Goal: Information Seeking & Learning: Learn about a topic

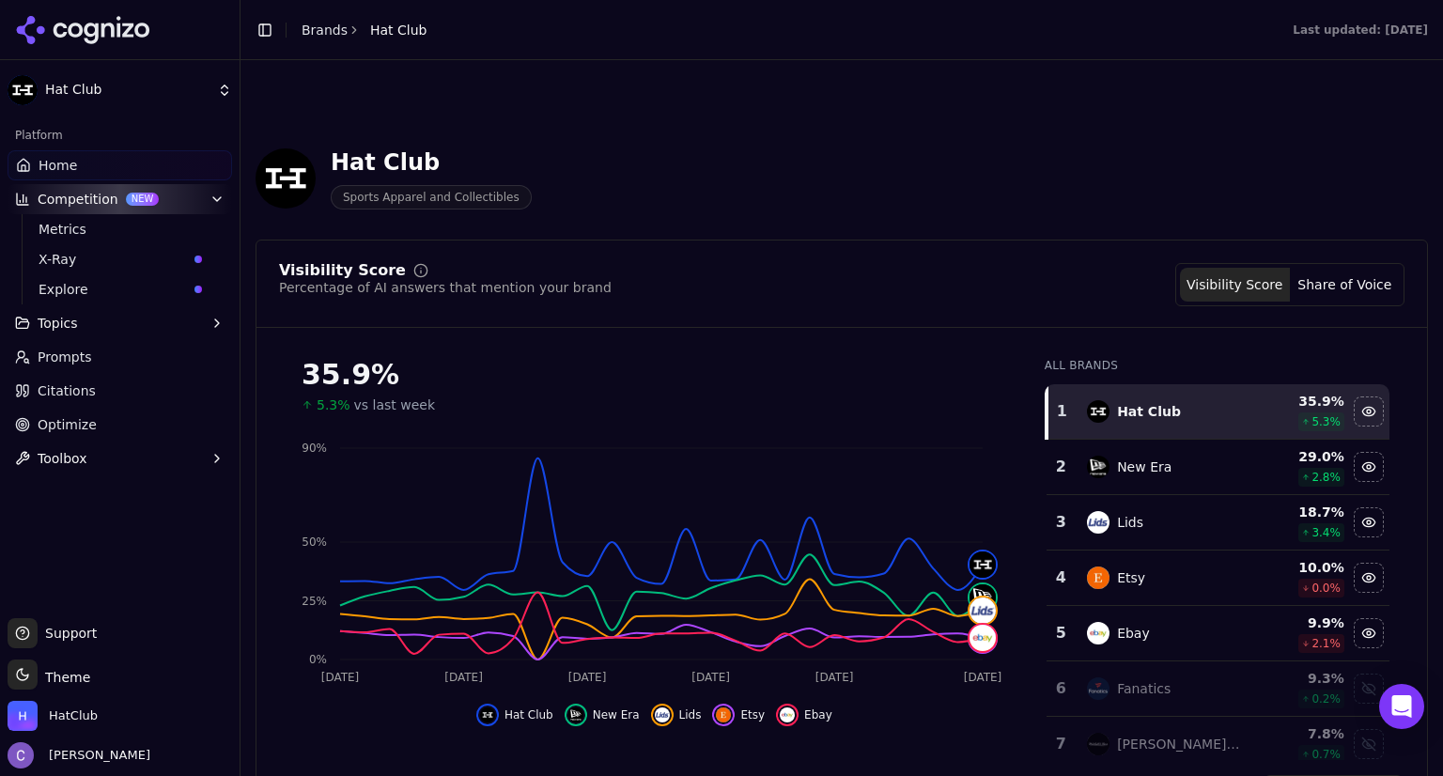
scroll to position [1742, 0]
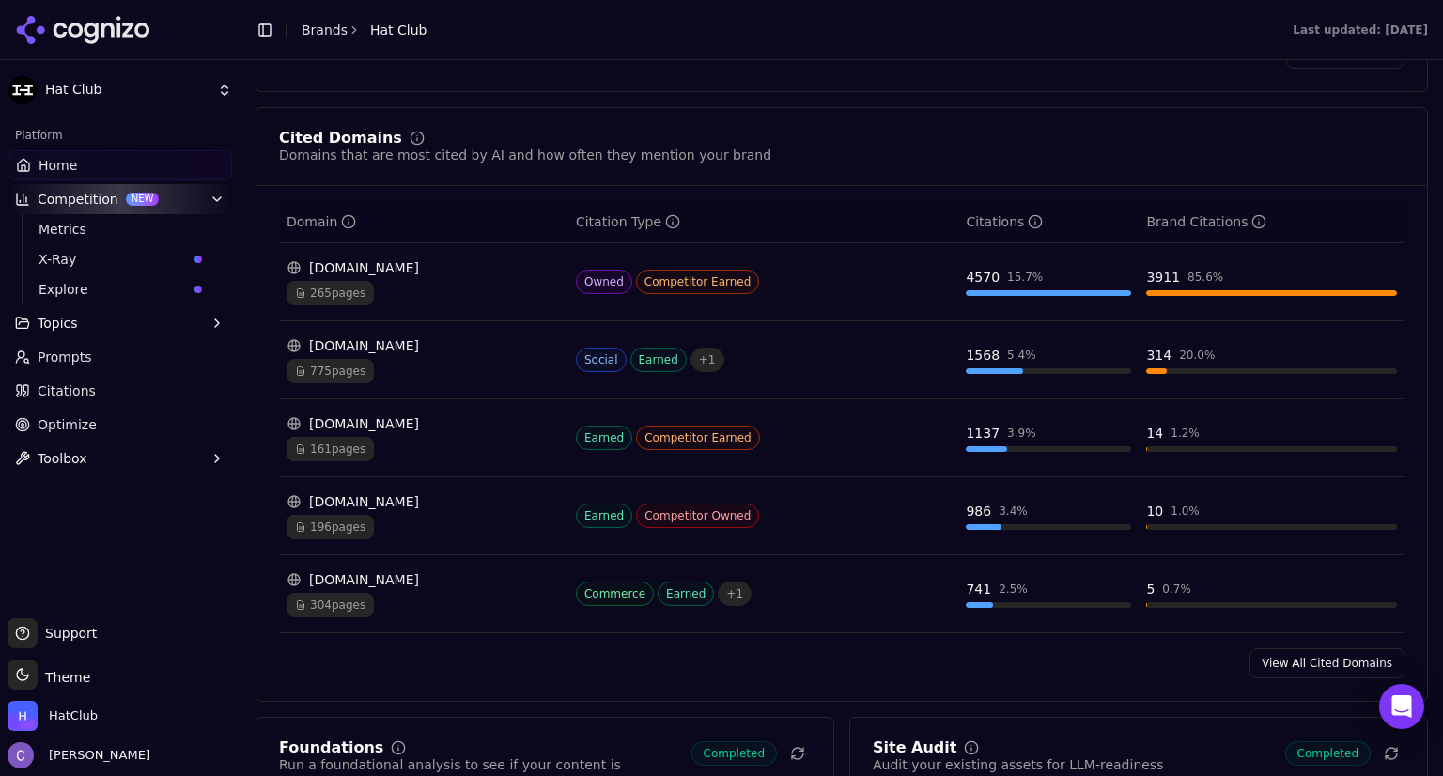
click at [112, 263] on span "X-Ray" at bounding box center [113, 259] width 148 height 19
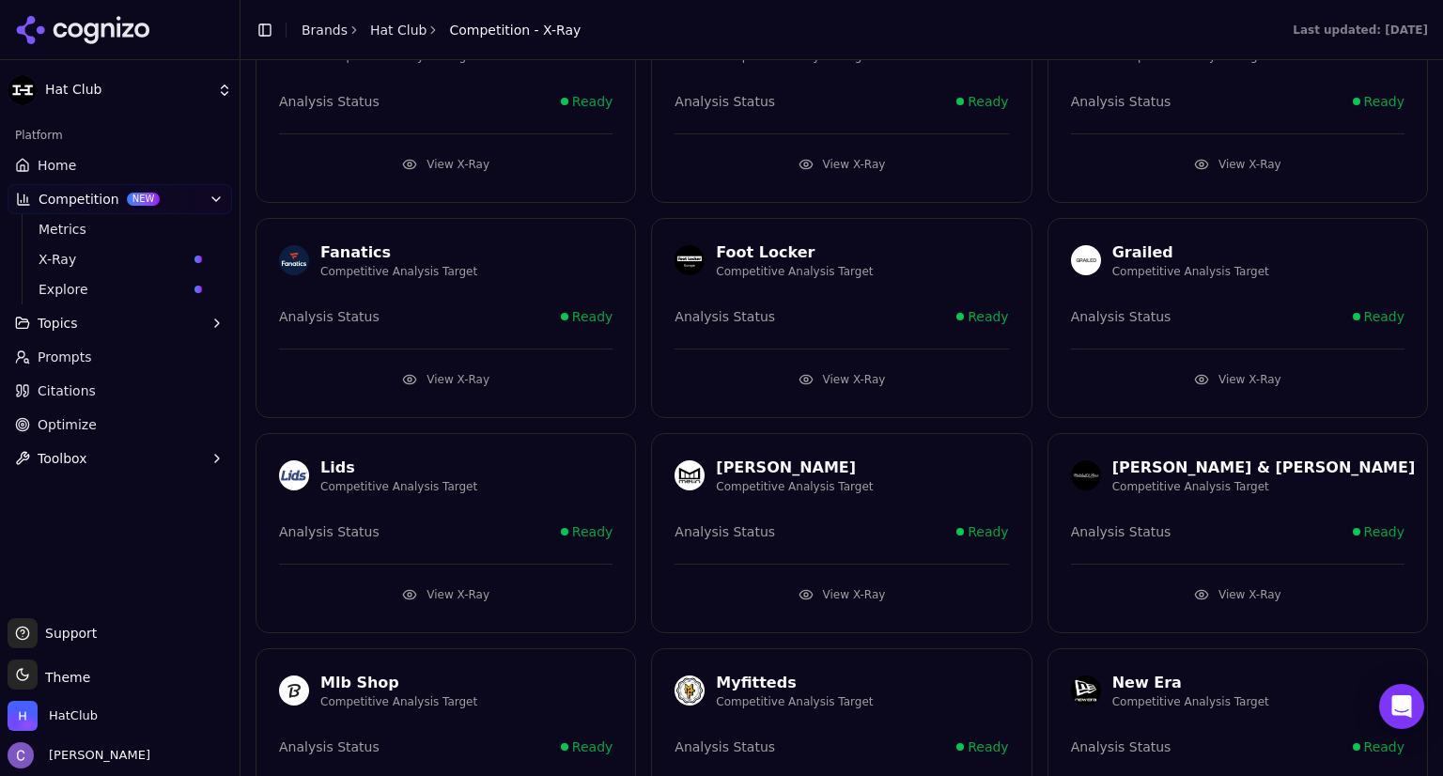
scroll to position [1031, 0]
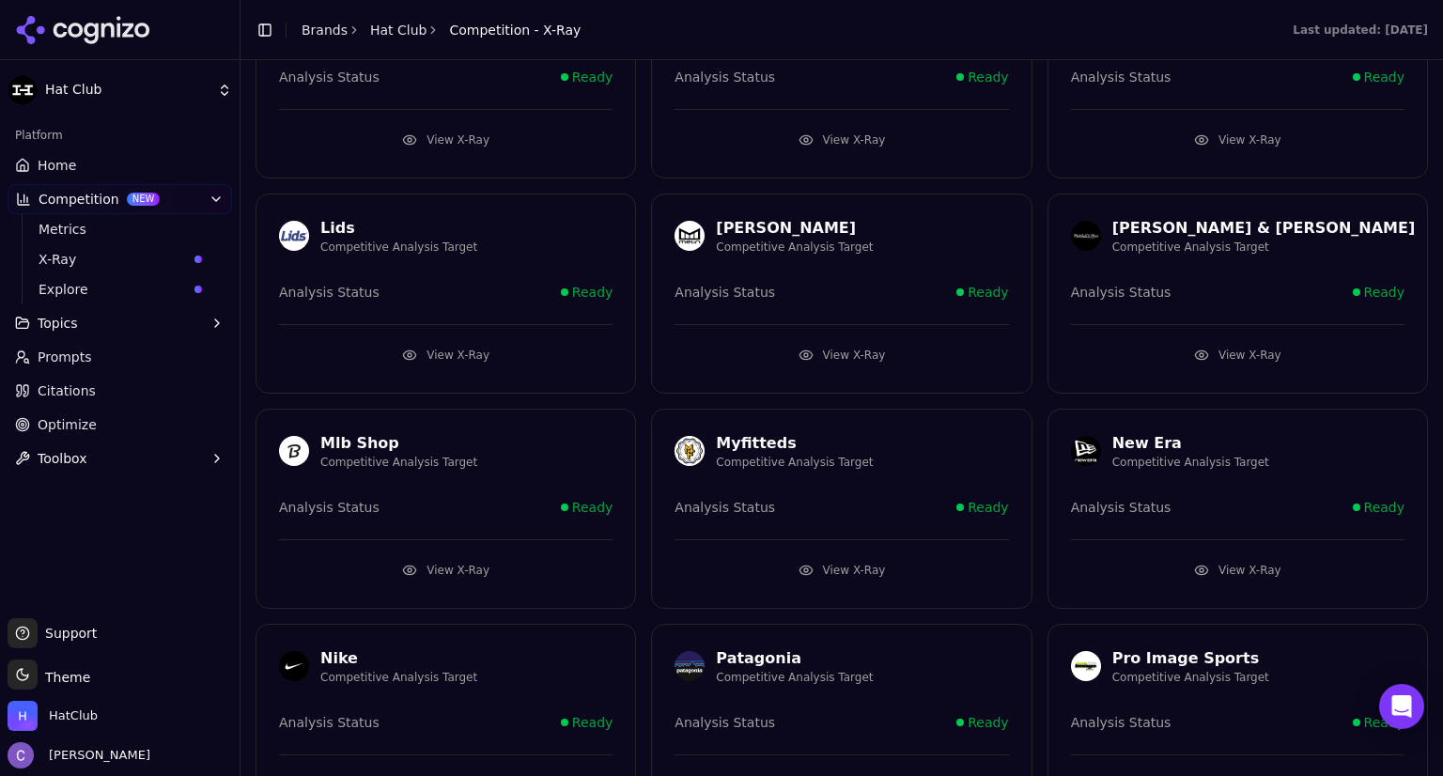
click at [834, 344] on button "View X-Ray" at bounding box center [840, 355] width 333 height 30
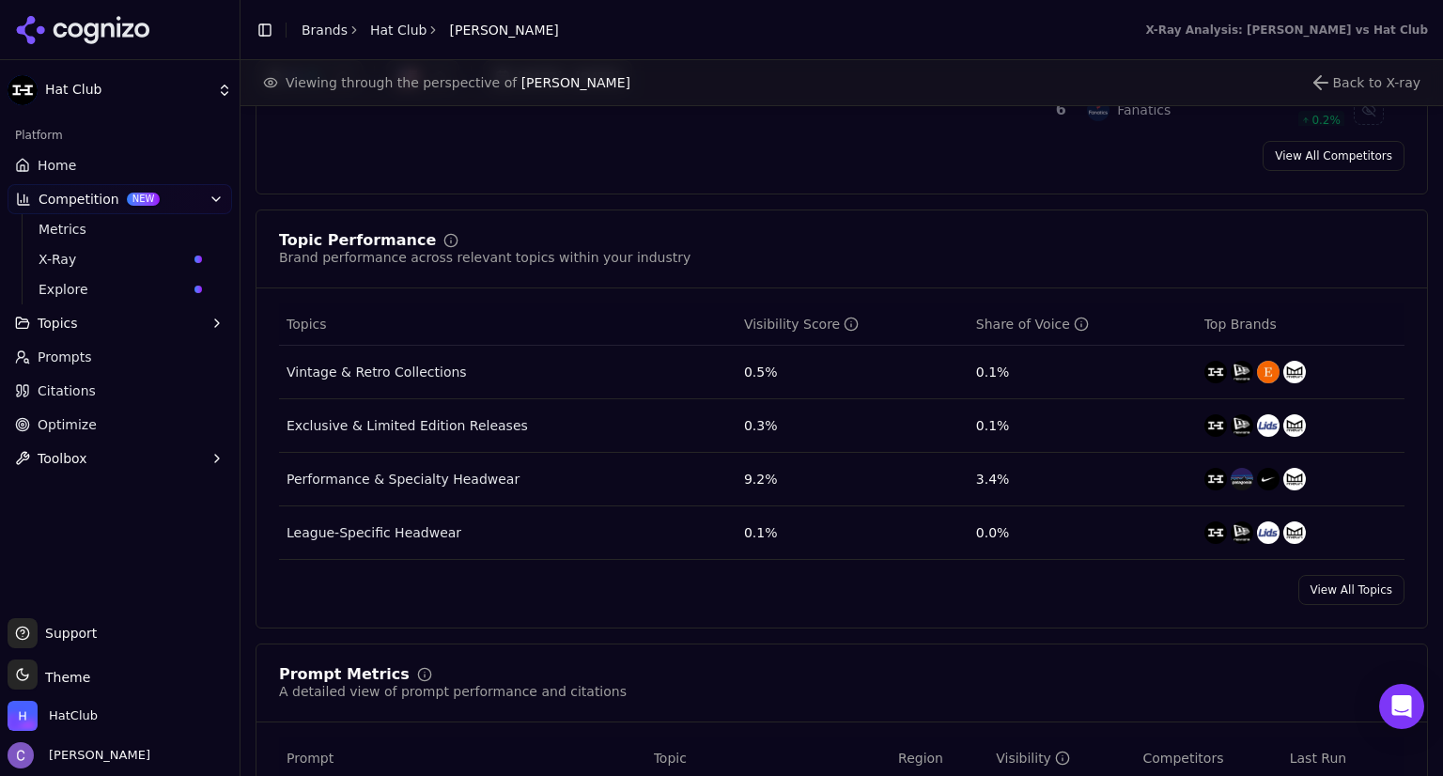
scroll to position [706, 0]
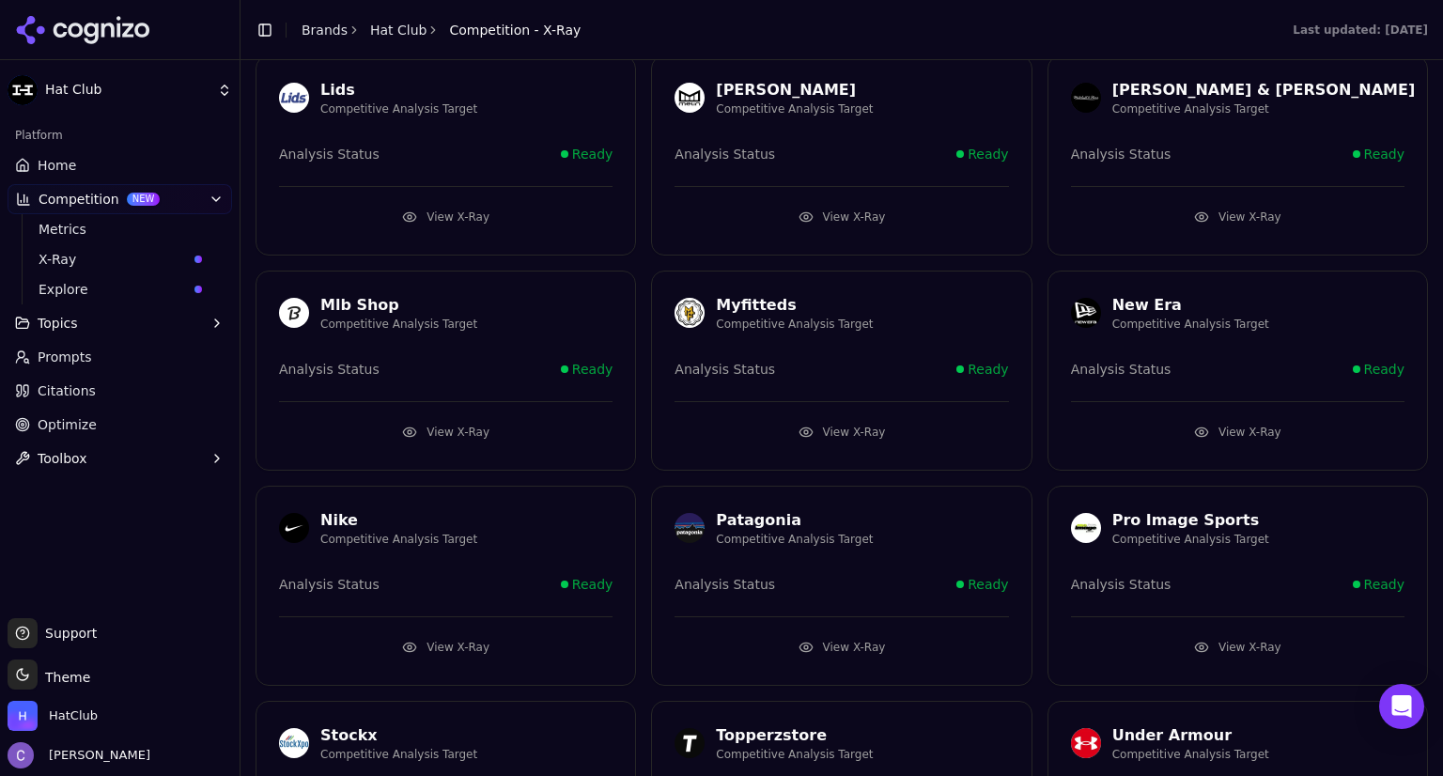
scroll to position [1174, 0]
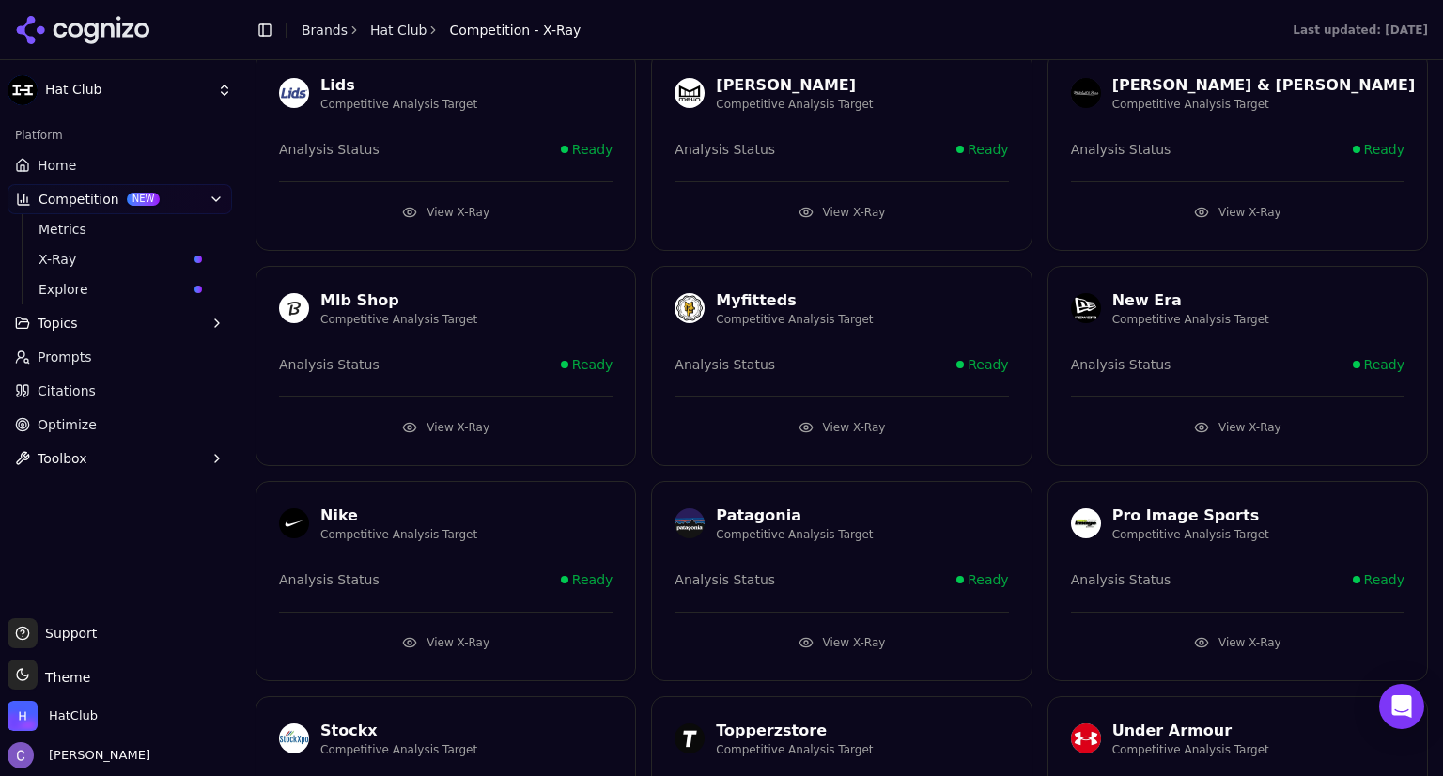
click at [1247, 415] on button "View X-Ray" at bounding box center [1237, 427] width 333 height 30
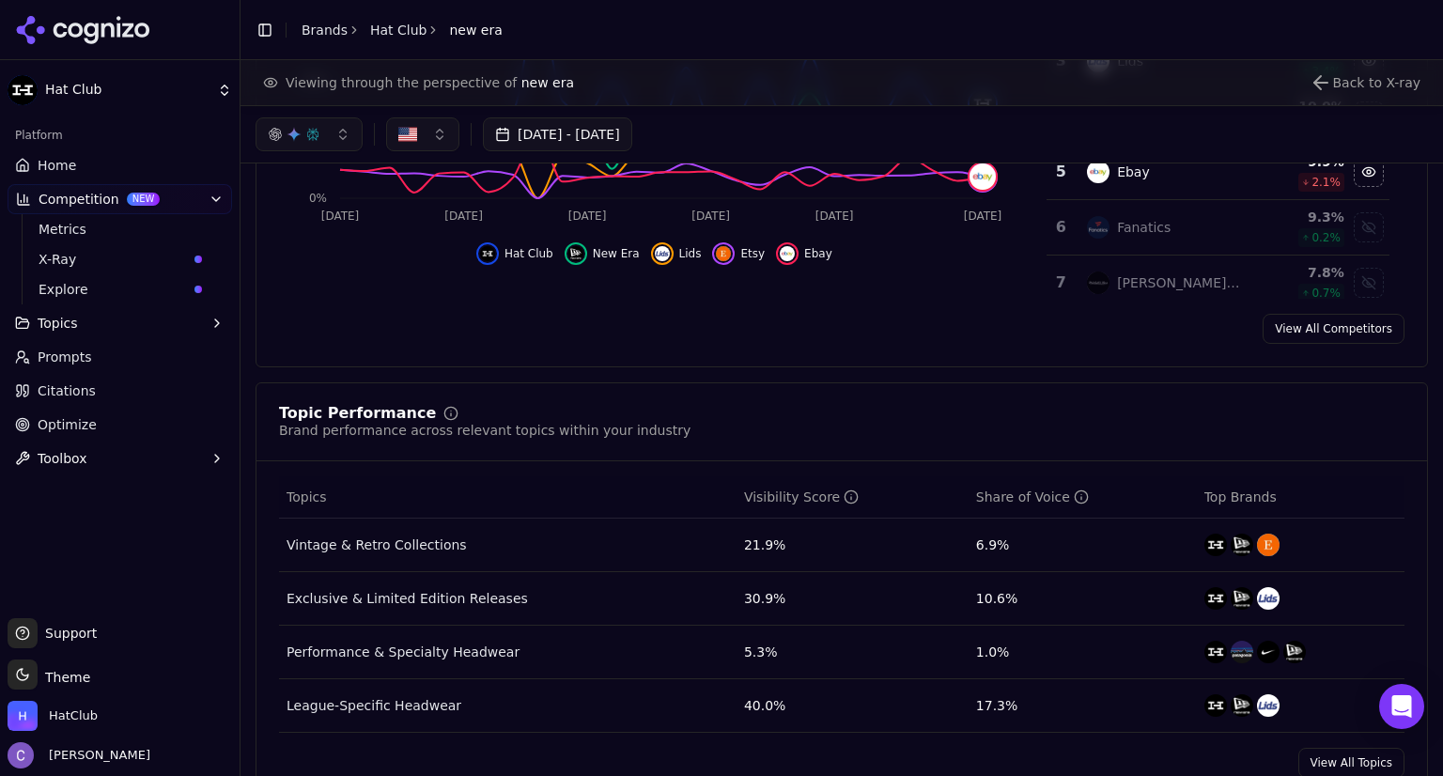
scroll to position [417, 0]
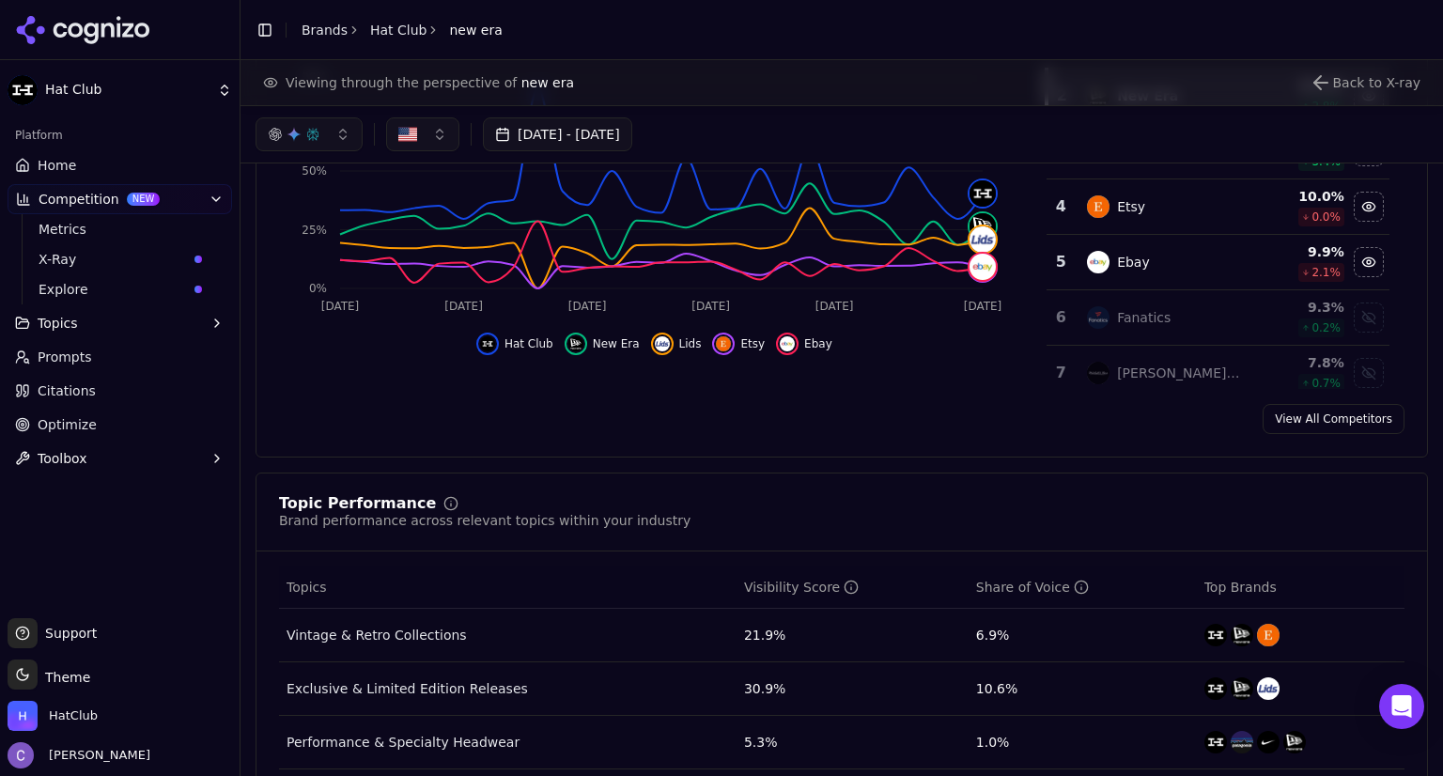
click at [774, 581] on div "Visibility Score" at bounding box center [801, 587] width 115 height 19
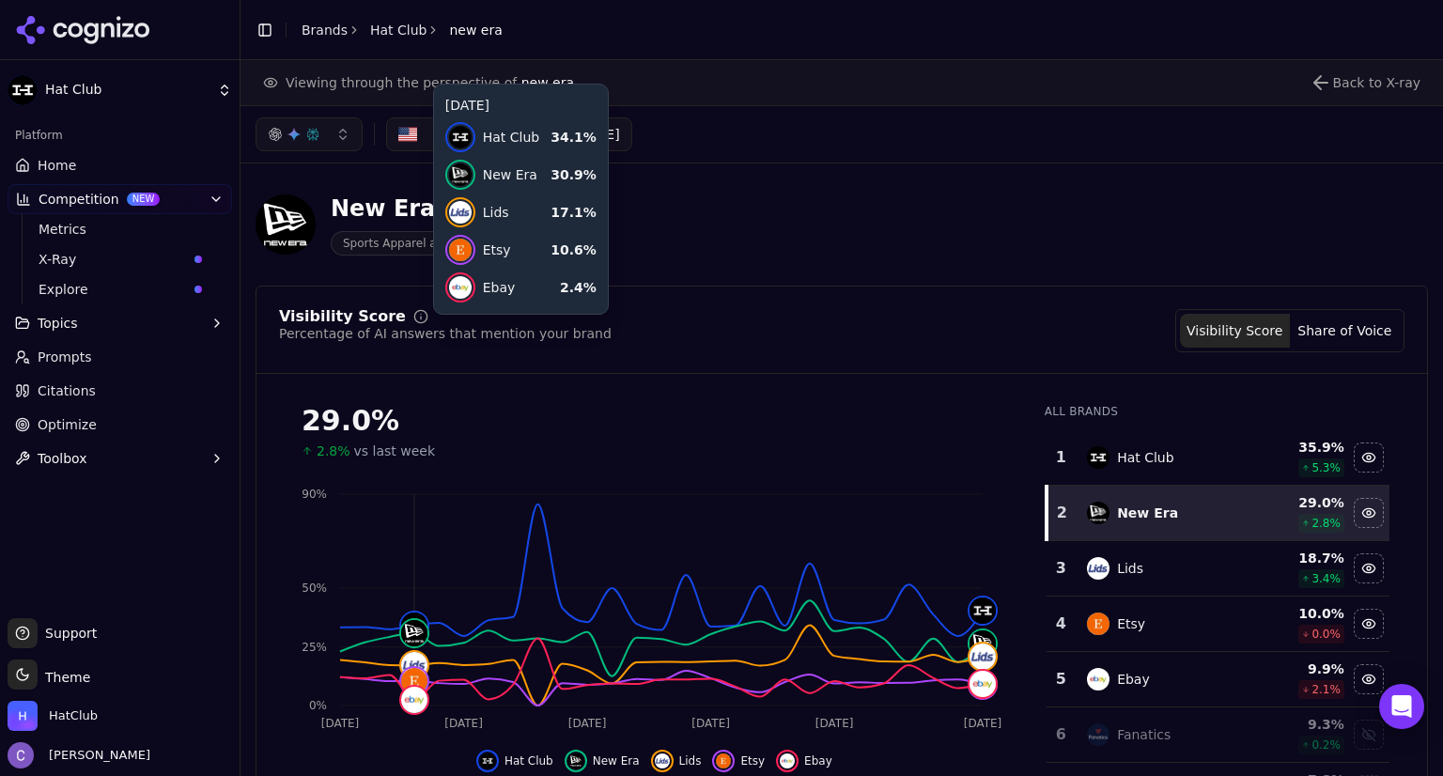
scroll to position [0, 0]
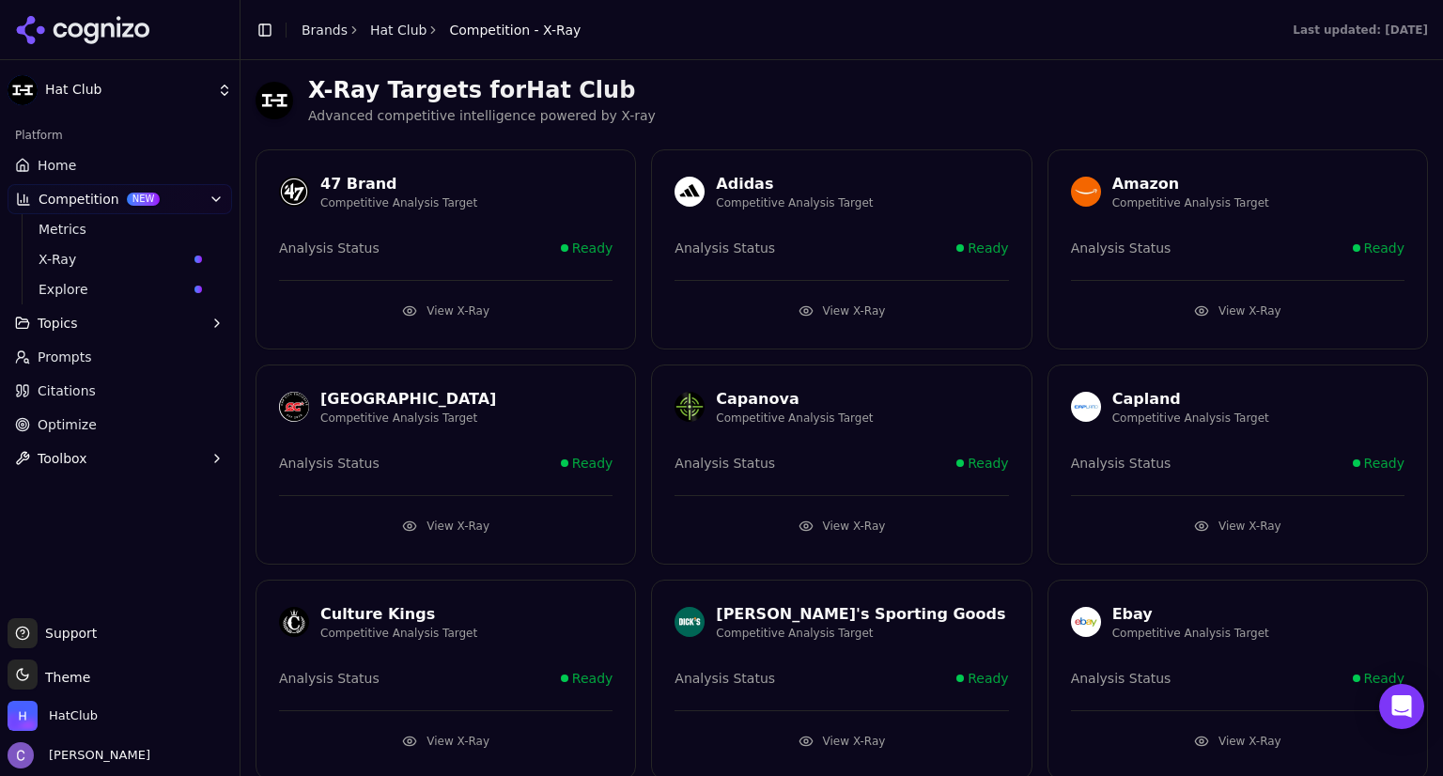
click at [471, 519] on button "View X-Ray" at bounding box center [445, 526] width 333 height 30
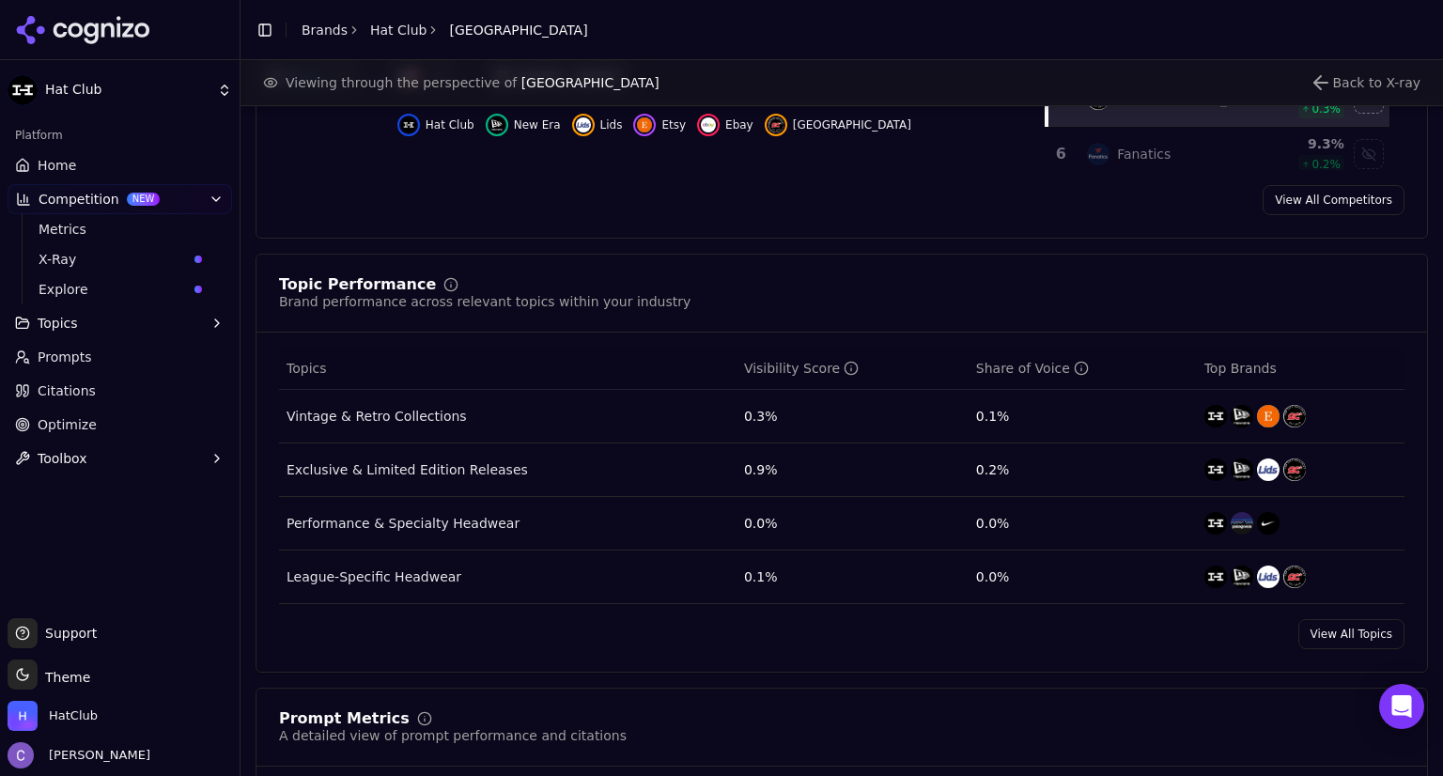
scroll to position [637, 0]
click at [133, 271] on link "X-Ray" at bounding box center [120, 259] width 178 height 26
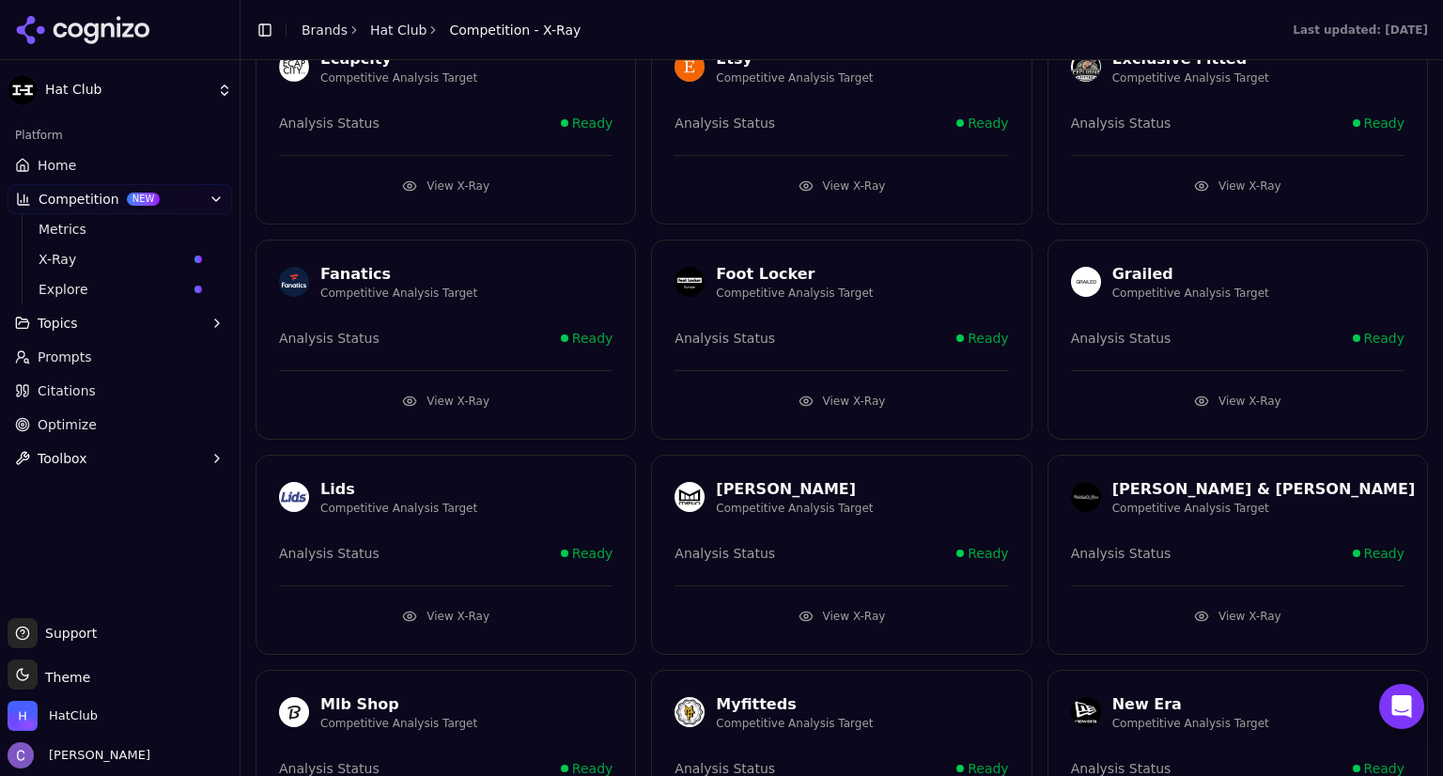
scroll to position [774, 0]
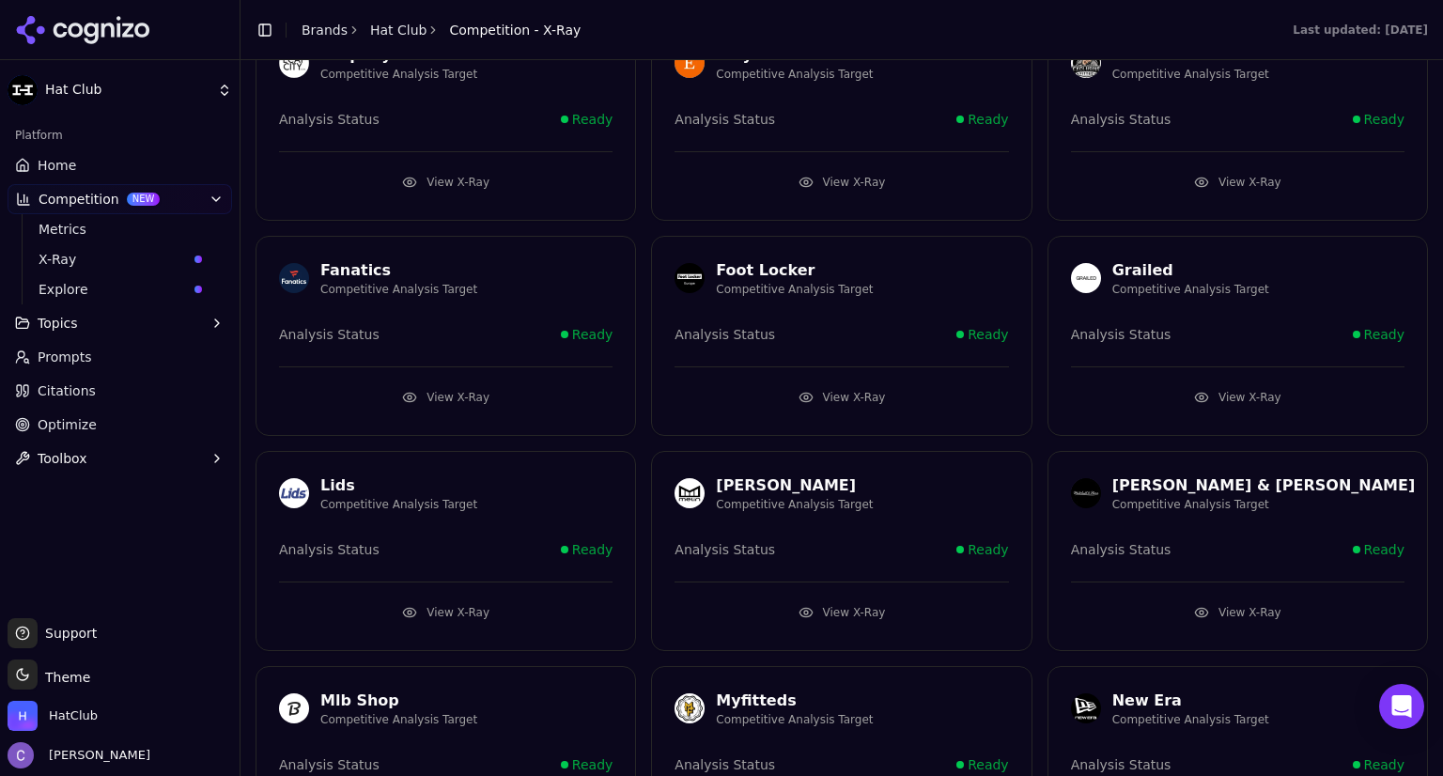
click at [760, 597] on button "View X-Ray" at bounding box center [840, 612] width 333 height 30
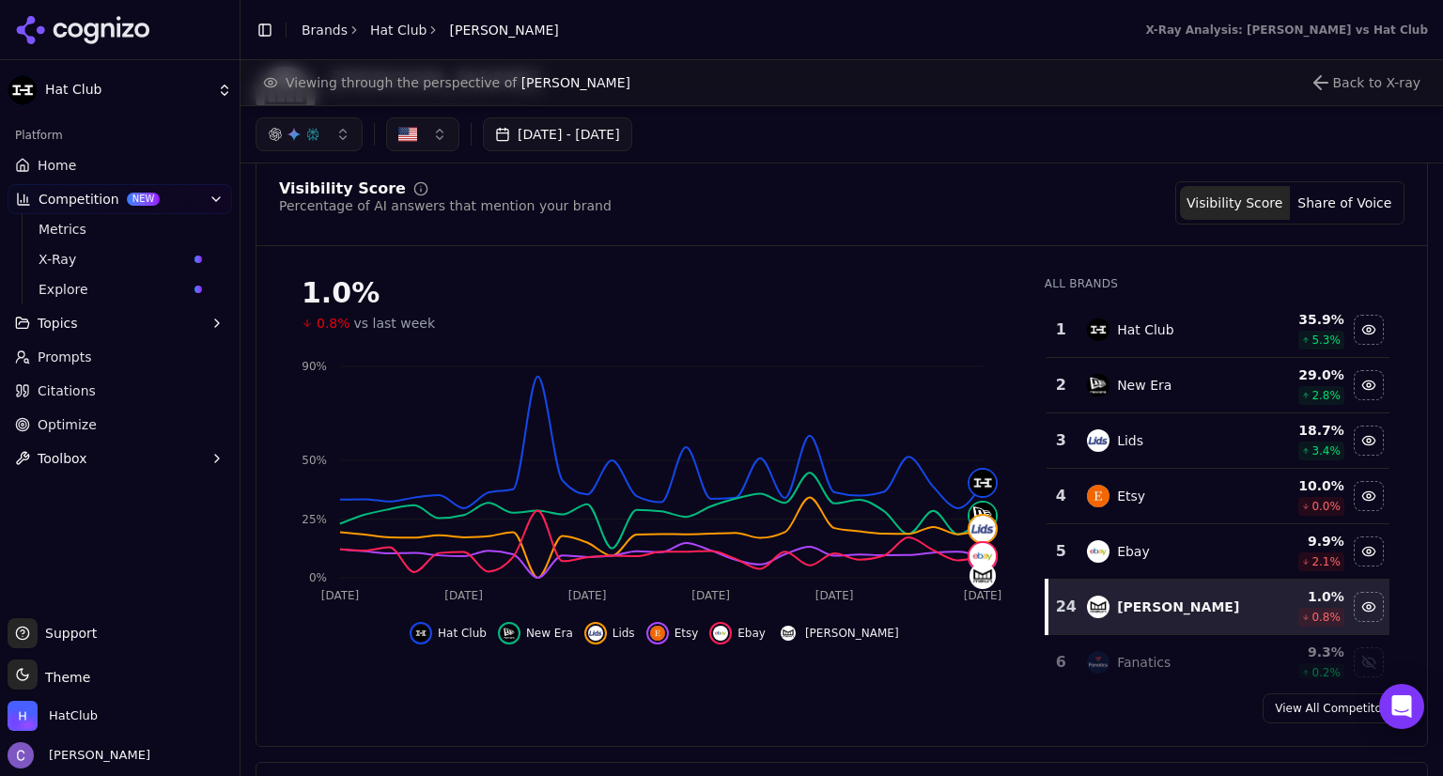
scroll to position [126, 0]
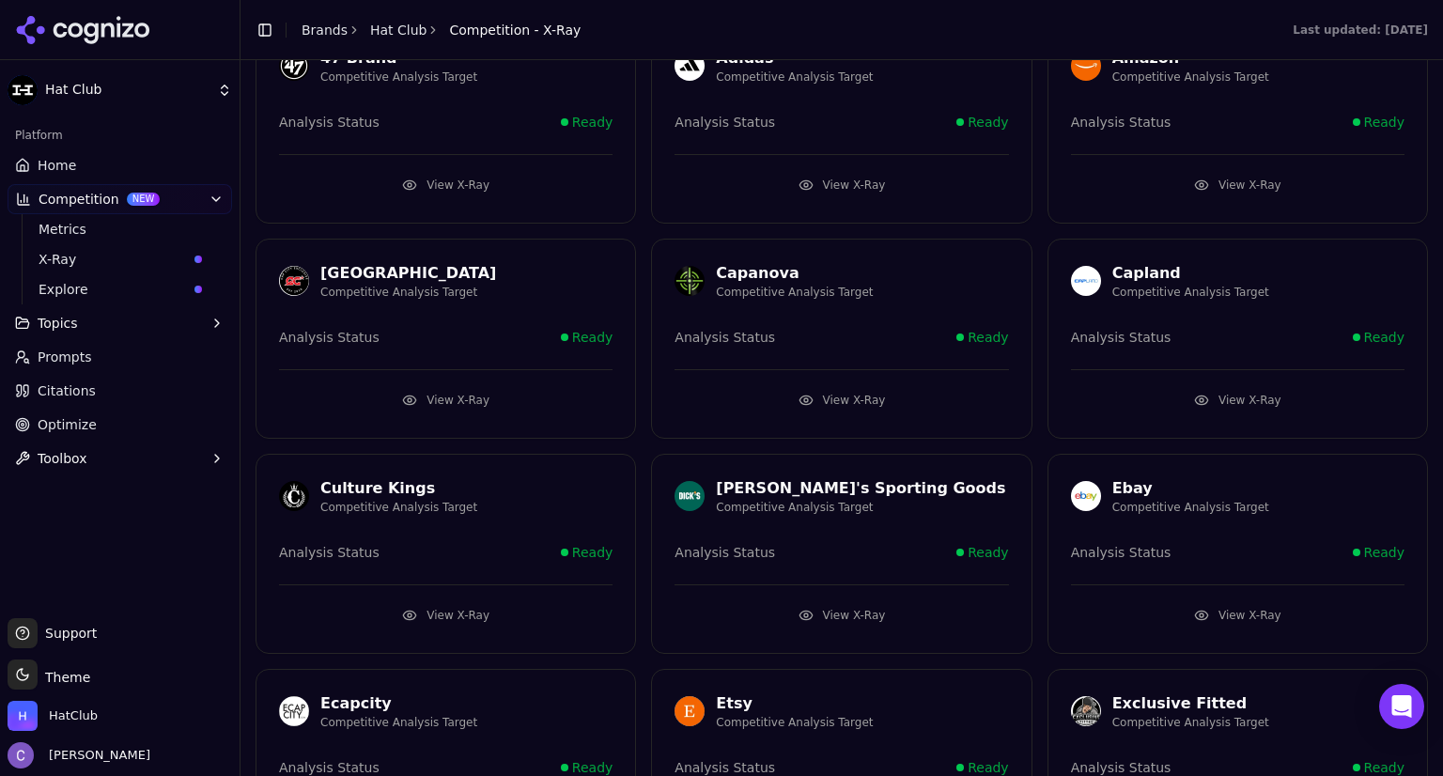
scroll to position [23, 0]
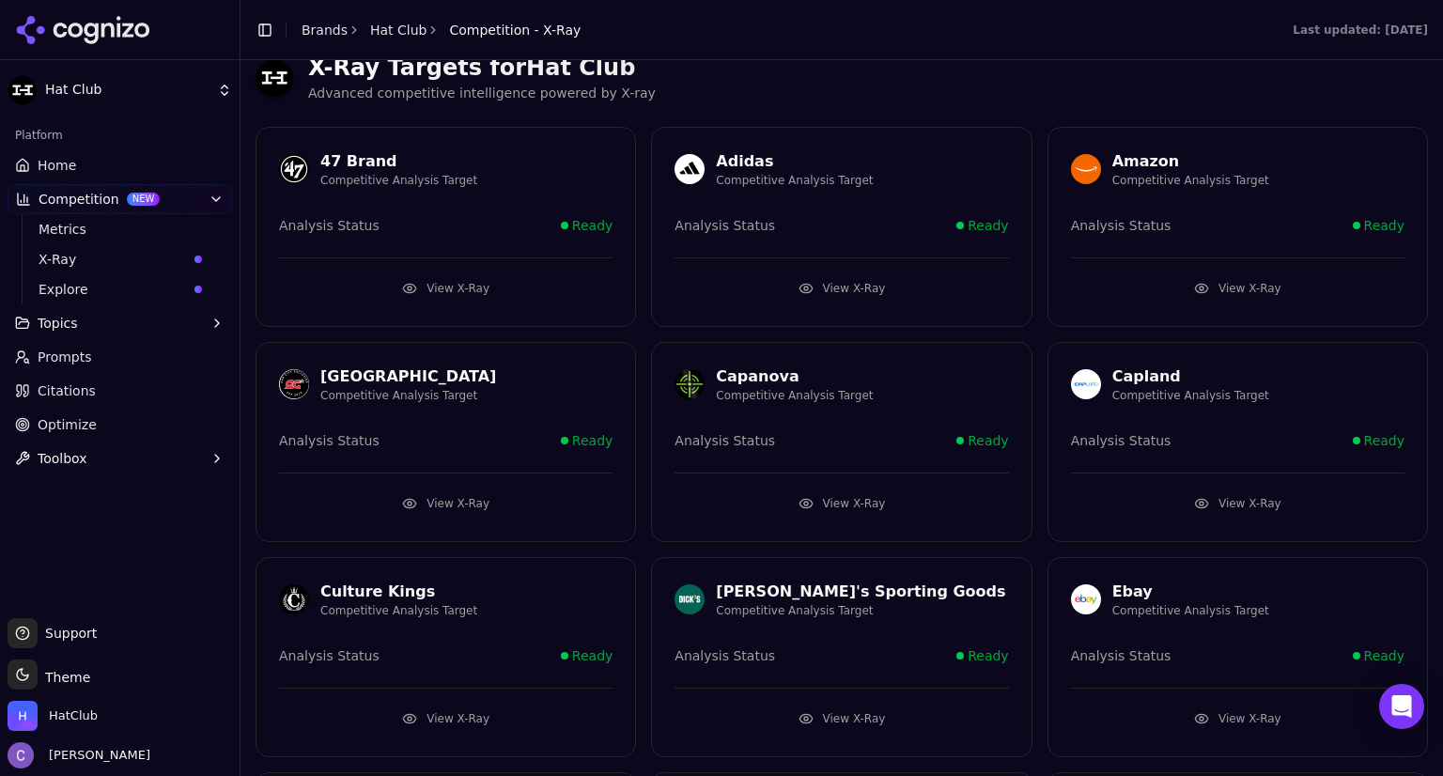
click at [116, 348] on link "Prompts" at bounding box center [120, 357] width 224 height 30
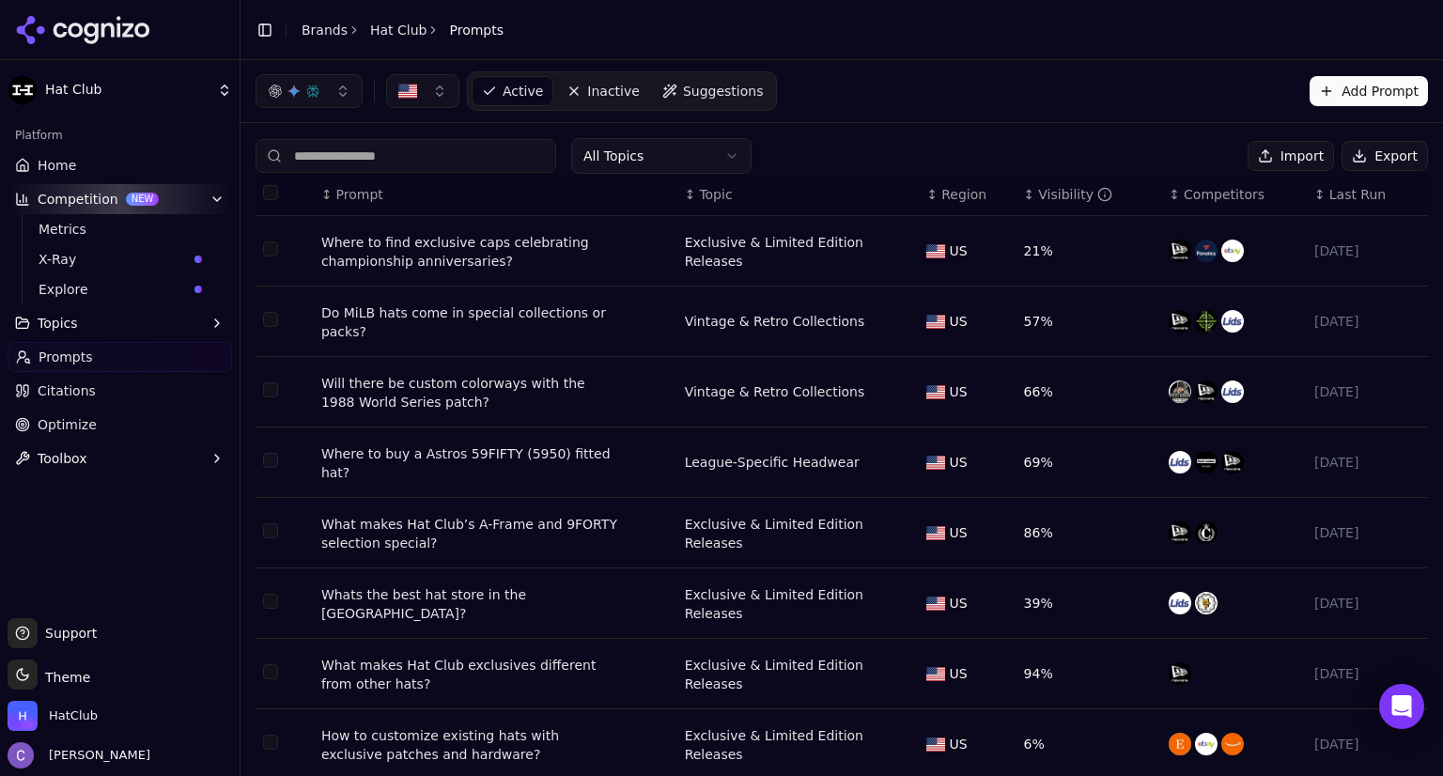
click at [410, 148] on input at bounding box center [405, 156] width 301 height 34
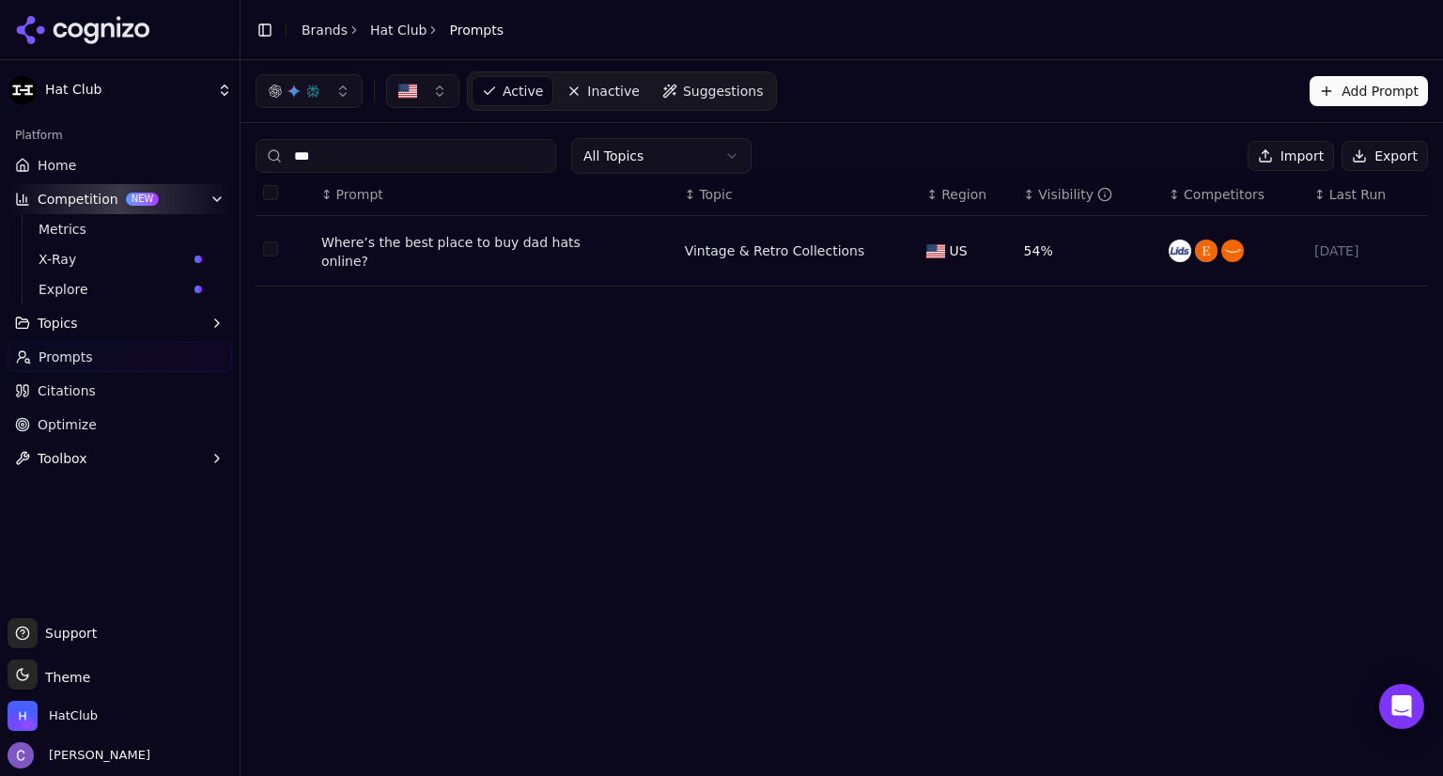
type input "***"
click at [430, 244] on div "Where’s the best place to buy dad hats online?" at bounding box center [471, 252] width 301 height 38
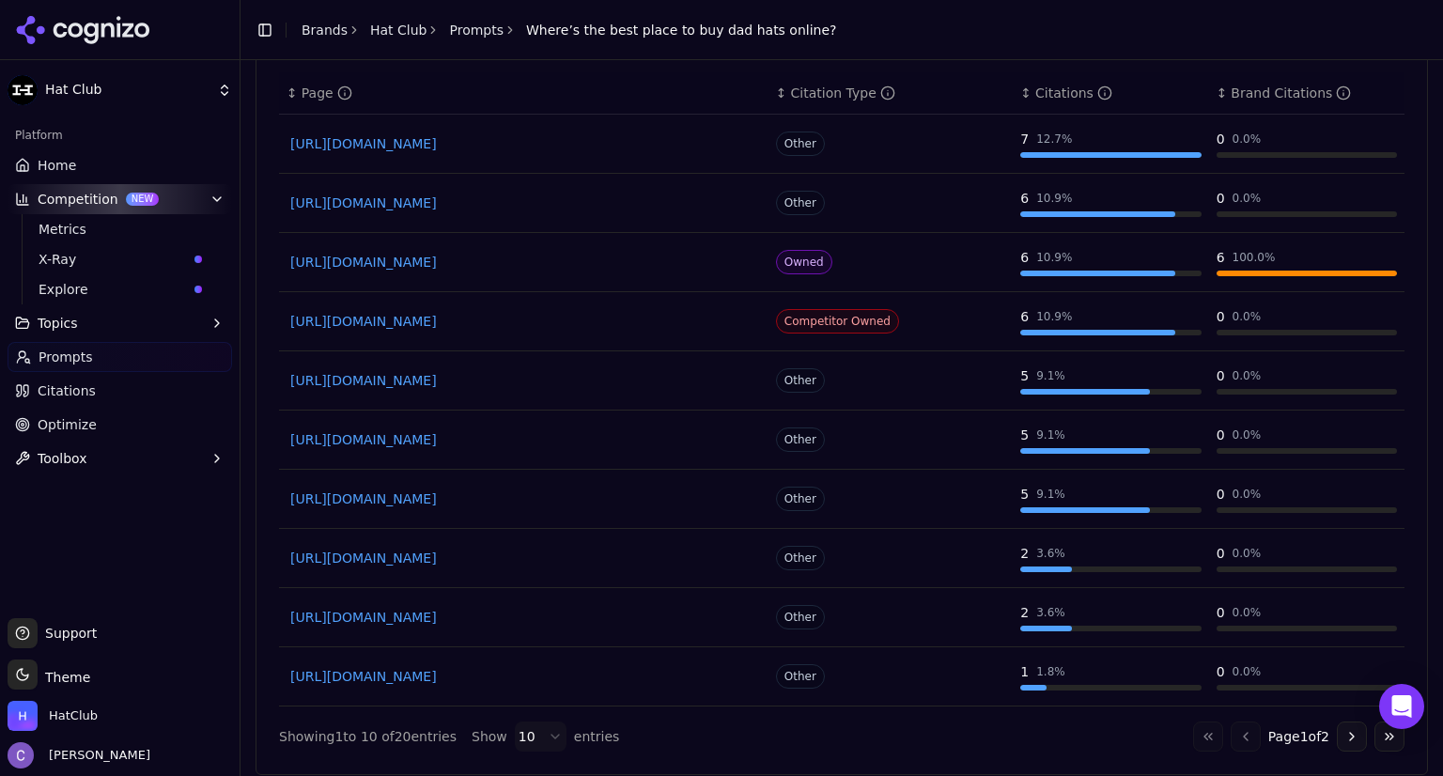
scroll to position [977, 0]
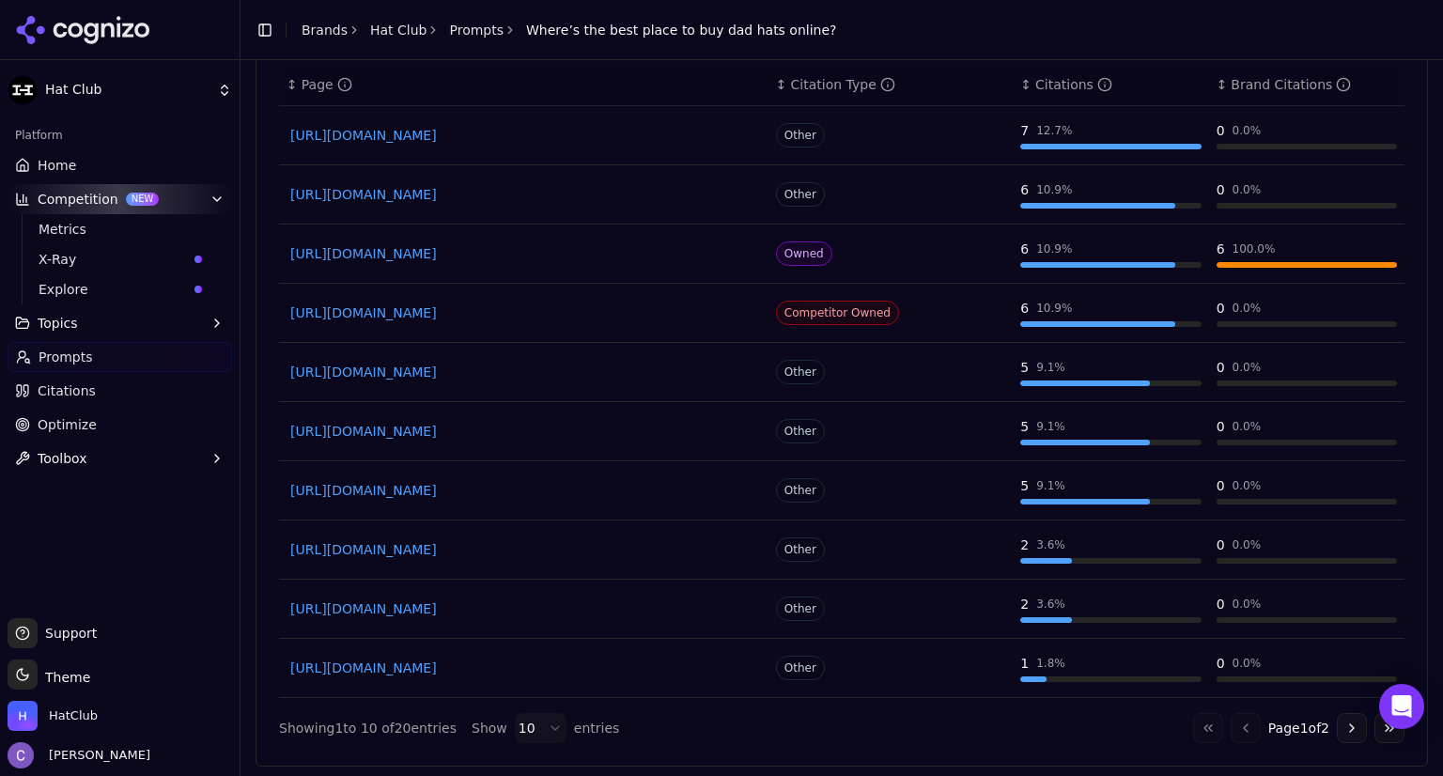
click at [568, 244] on link "[URL][DOMAIN_NAME]" at bounding box center [523, 253] width 467 height 19
click at [94, 170] on link "Home" at bounding box center [120, 165] width 224 height 30
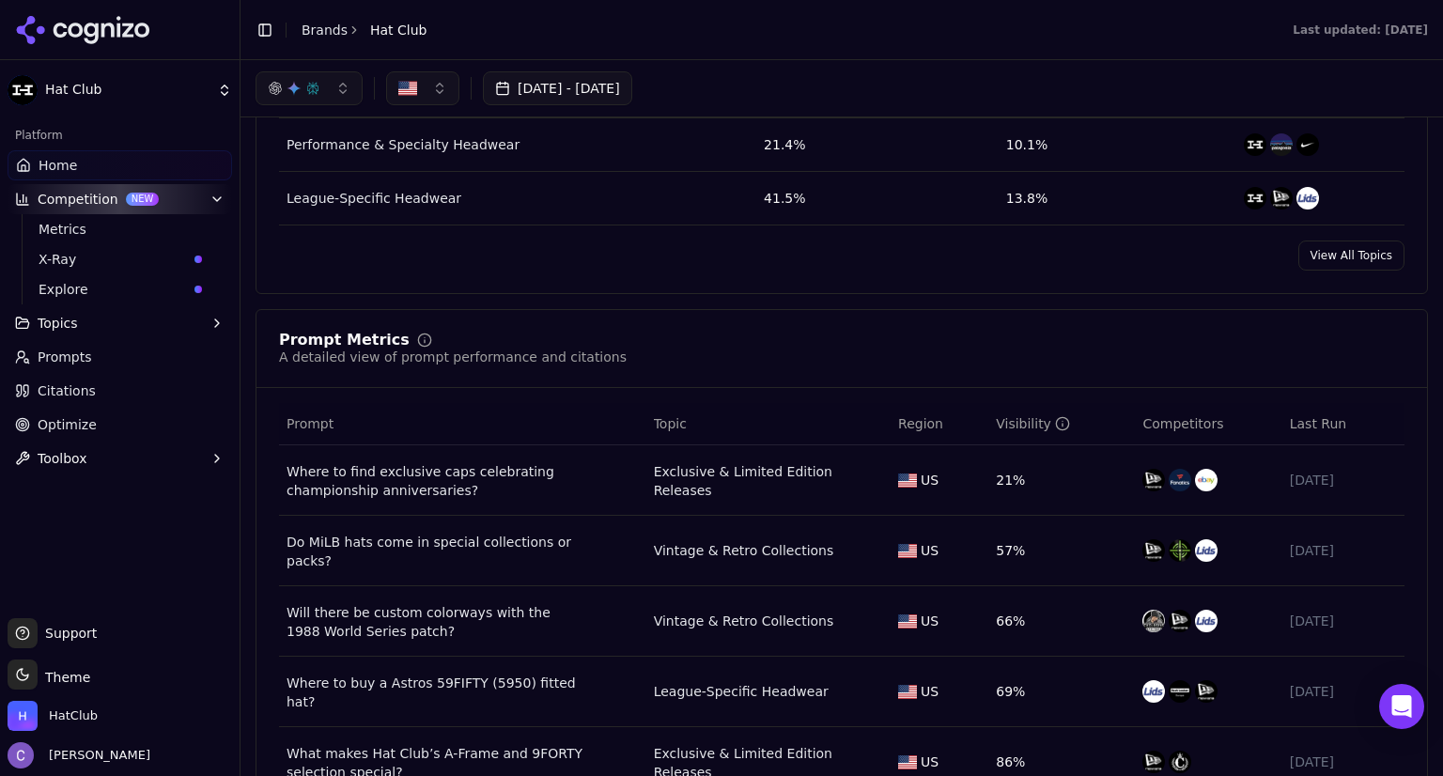
click at [92, 358] on link "Prompts" at bounding box center [120, 357] width 224 height 30
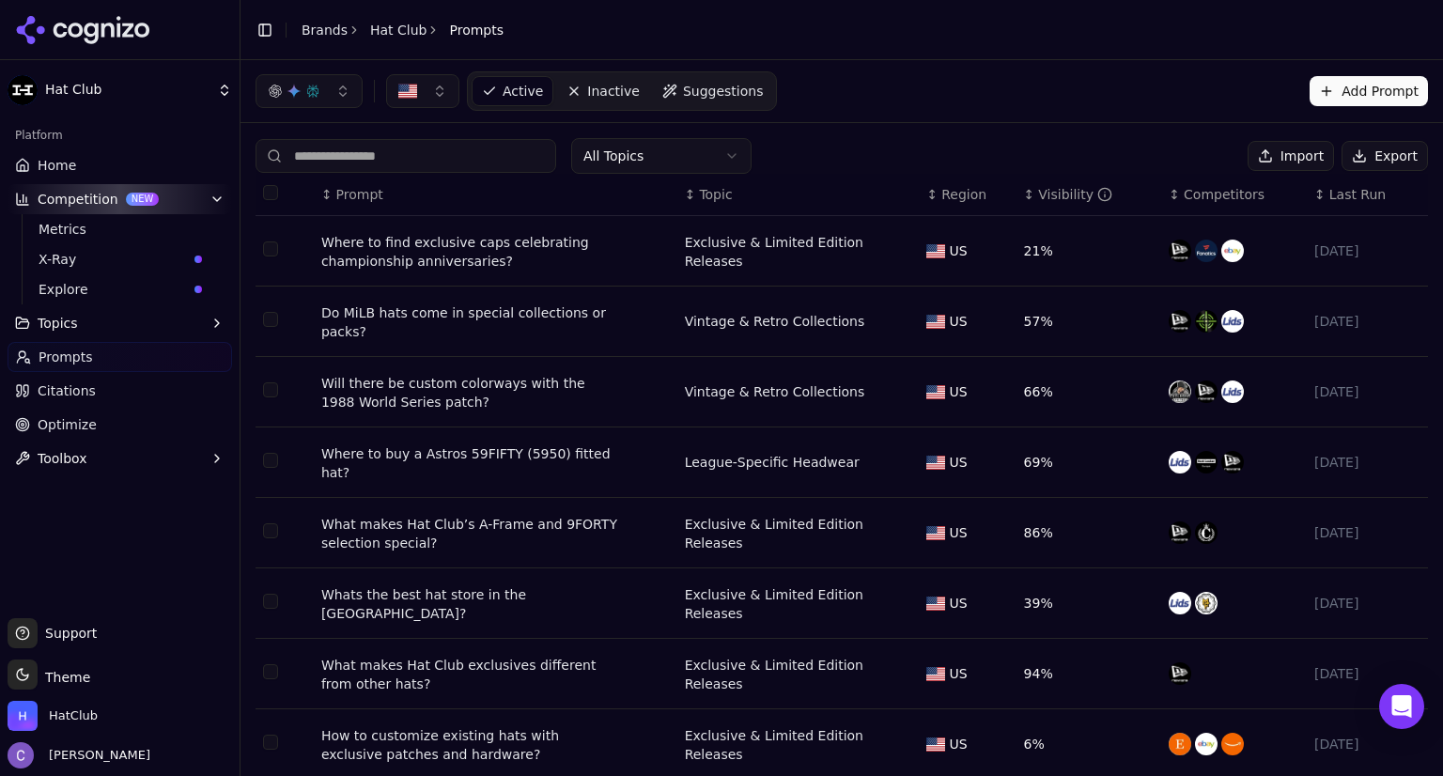
click at [355, 158] on input at bounding box center [405, 156] width 301 height 34
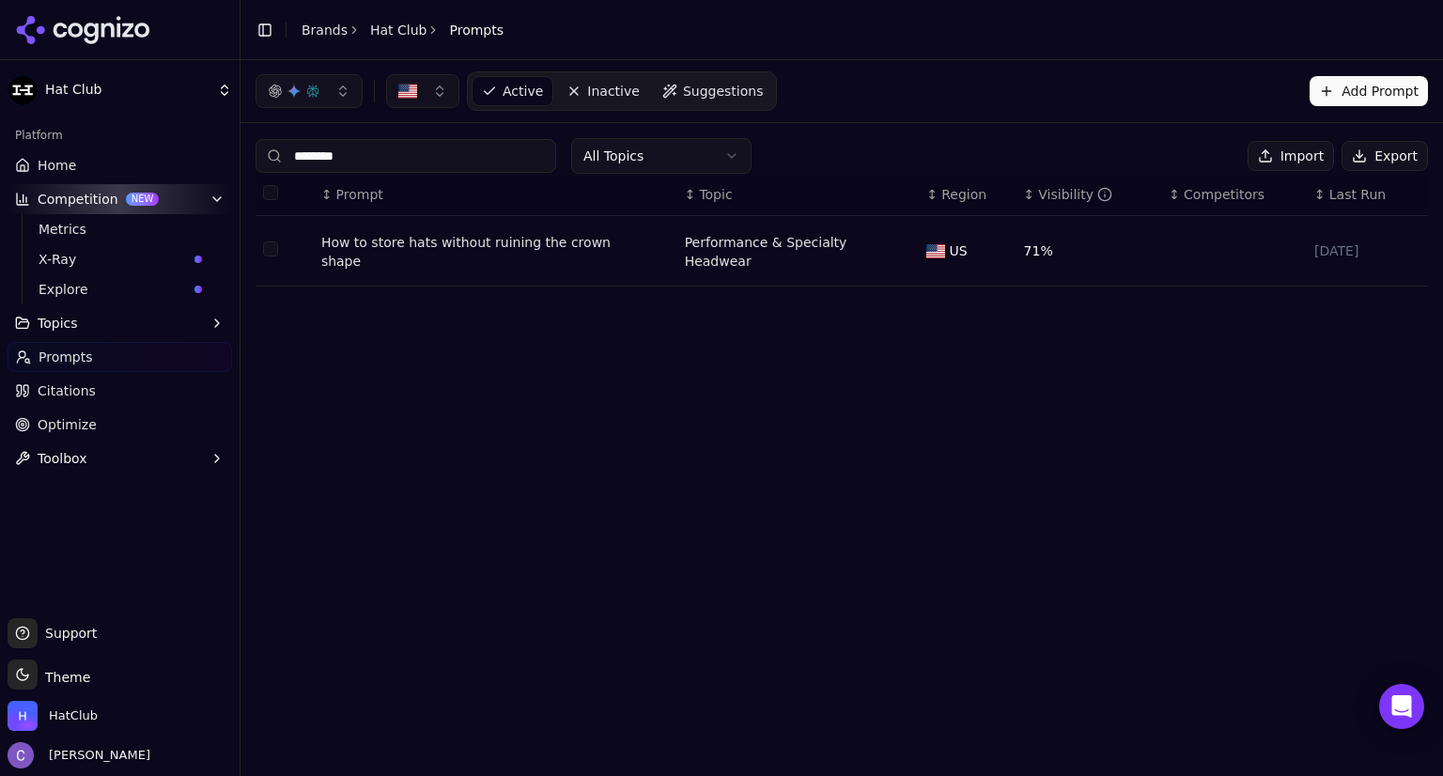
type input "********"
click at [383, 240] on div "How to store hats without ruining the crown shape" at bounding box center [471, 252] width 301 height 38
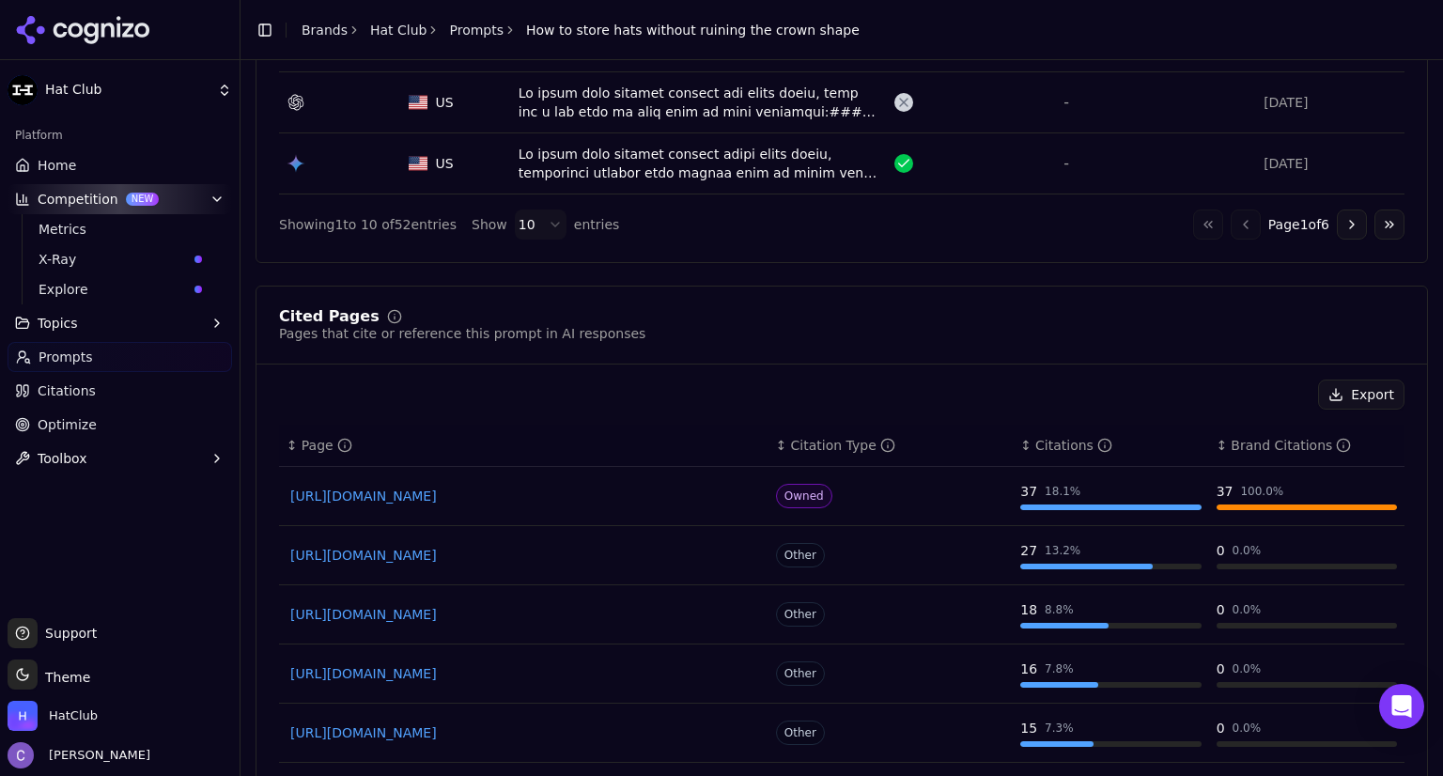
scroll to position [663, 0]
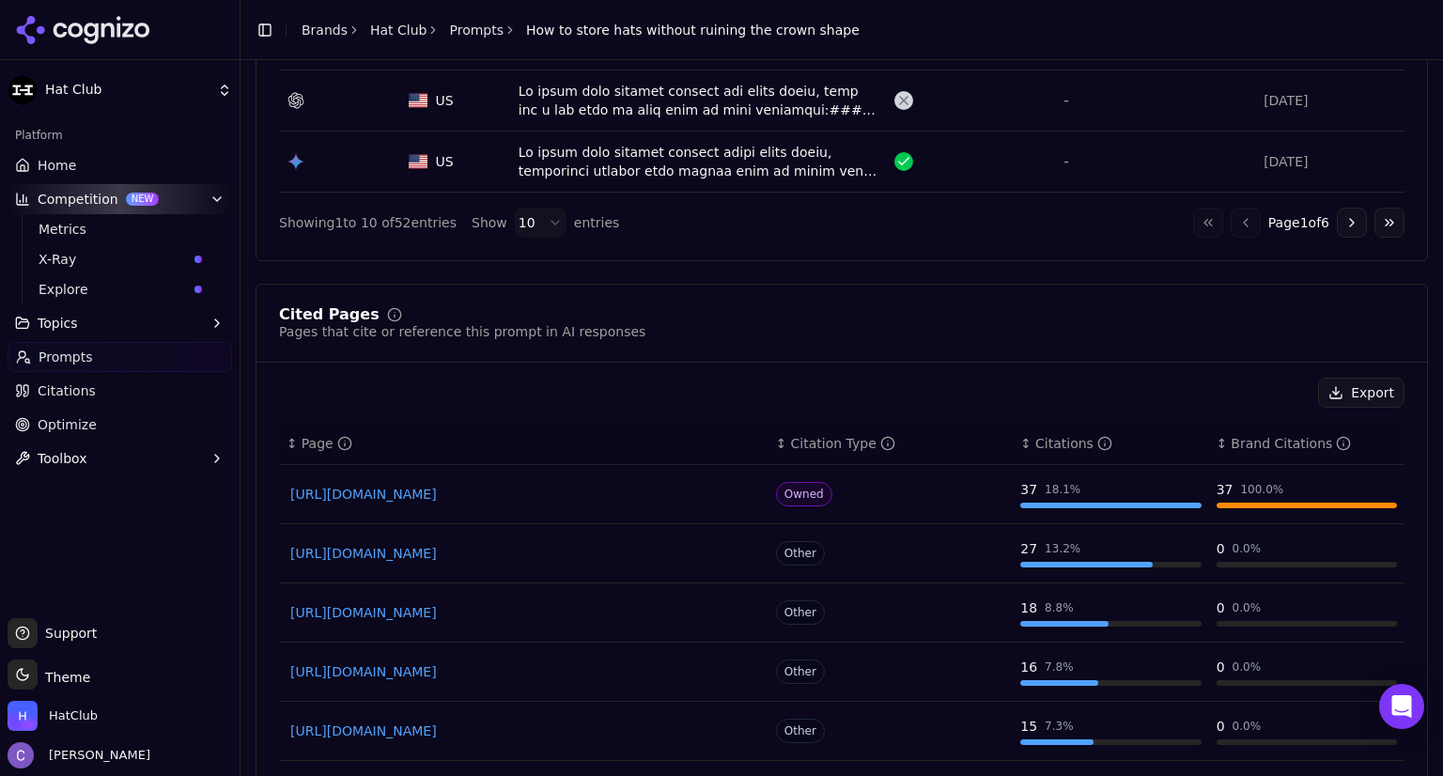
click at [539, 492] on link "[URL][DOMAIN_NAME]" at bounding box center [523, 494] width 467 height 19
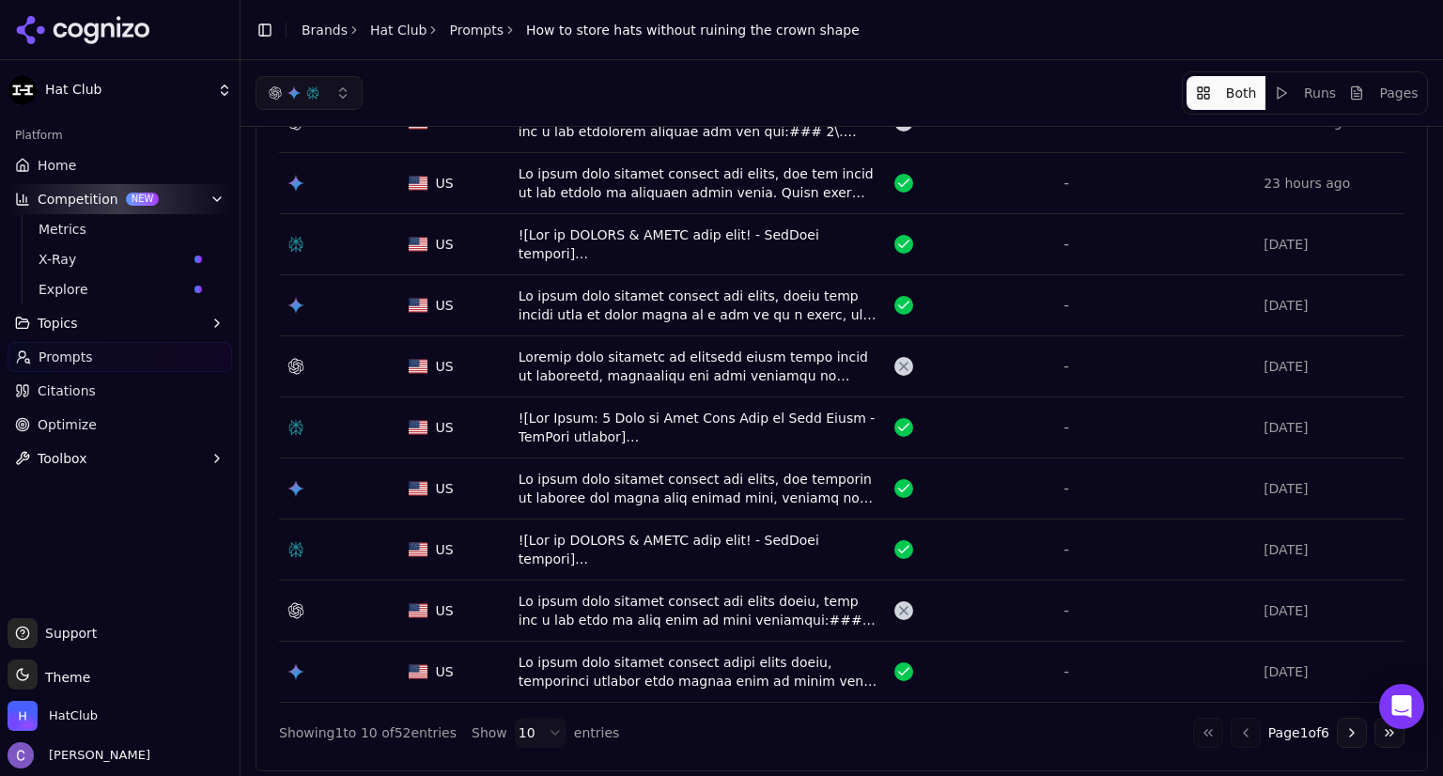
scroll to position [0, 0]
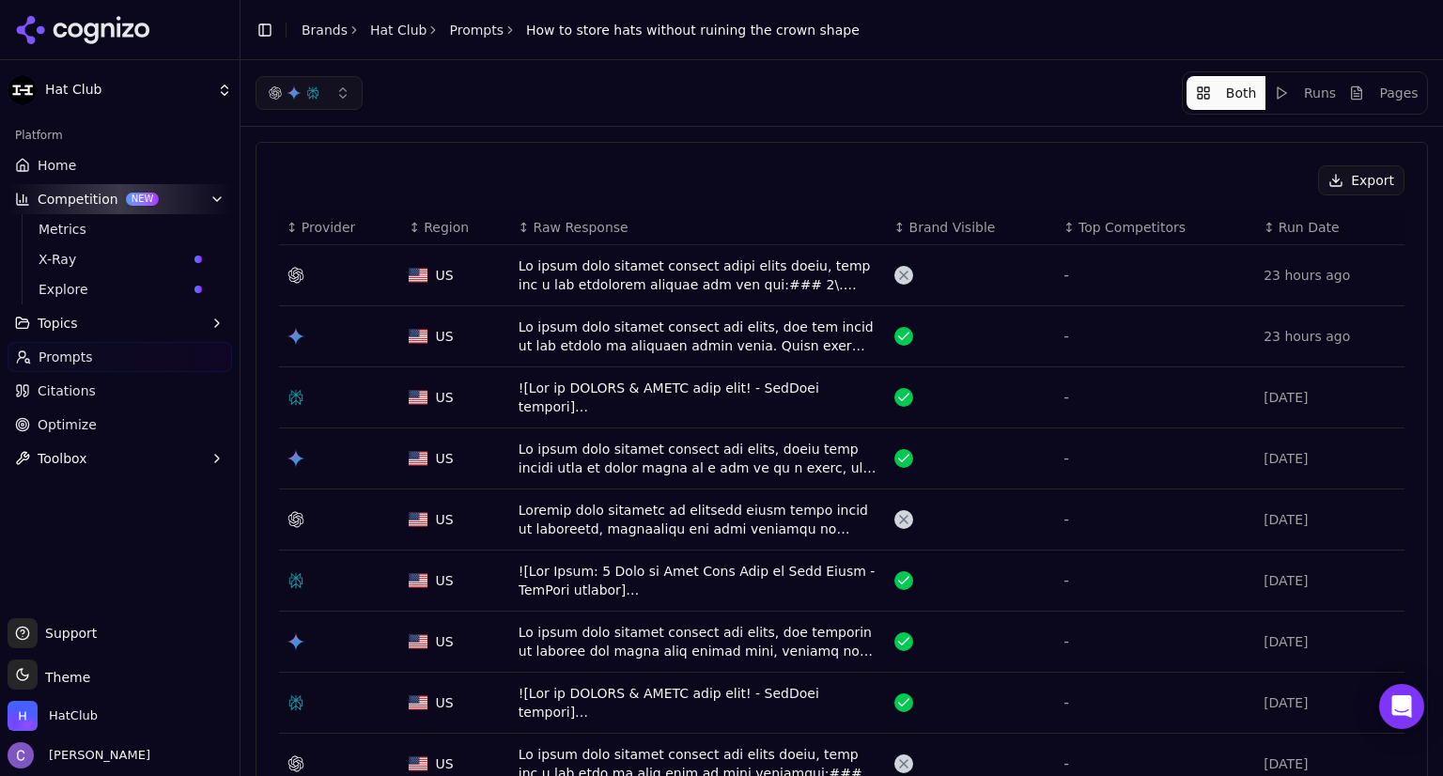
click at [665, 347] on div "Data table" at bounding box center [699, 336] width 361 height 38
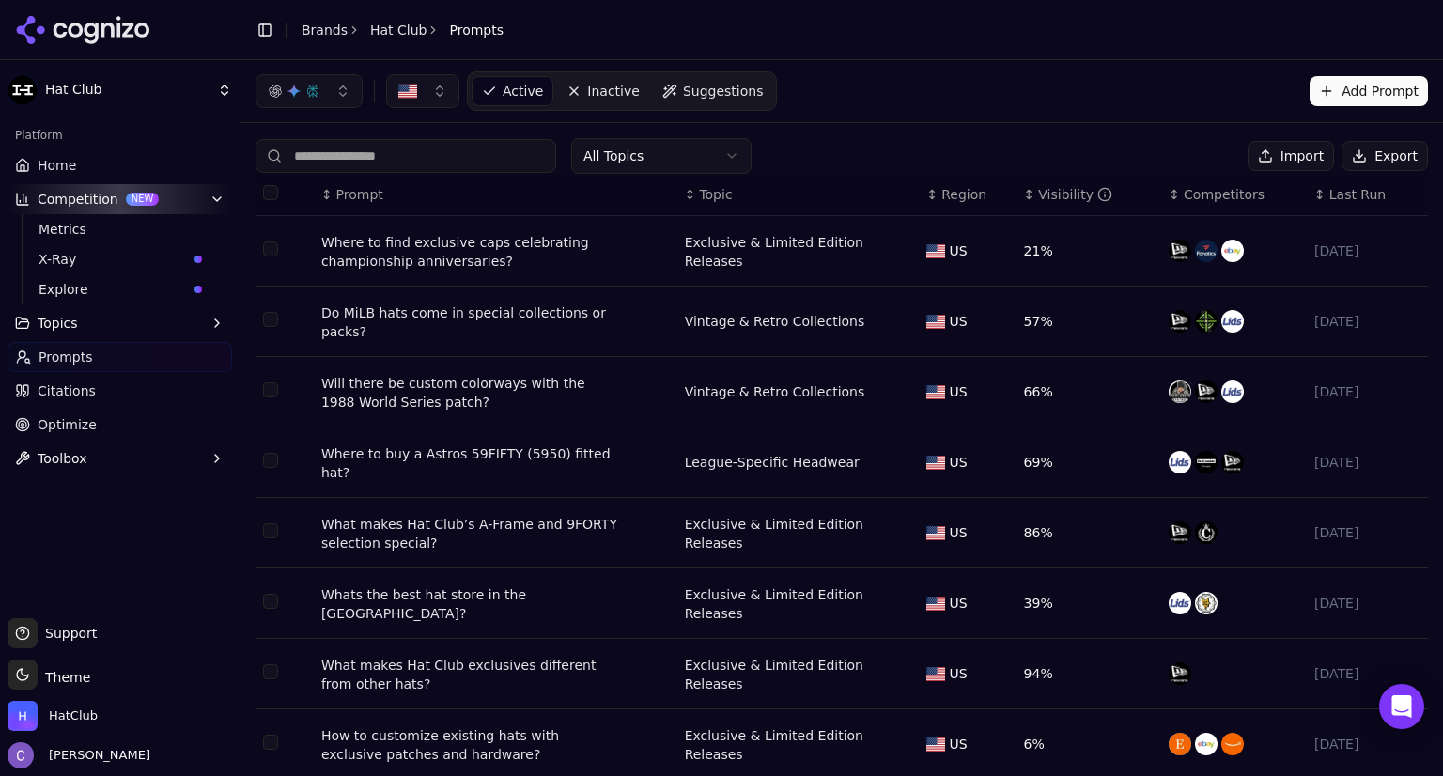
click at [406, 153] on input at bounding box center [405, 156] width 301 height 34
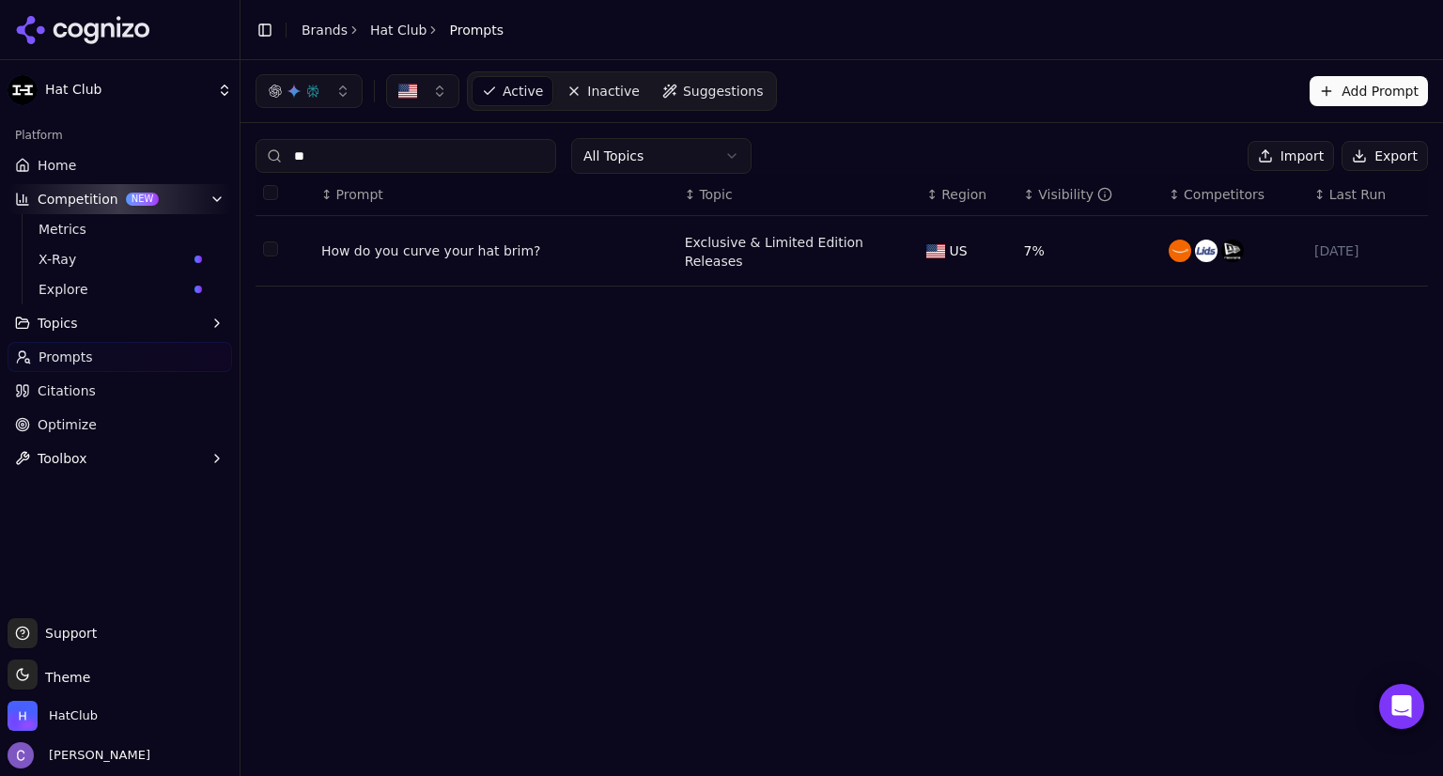
type input "*"
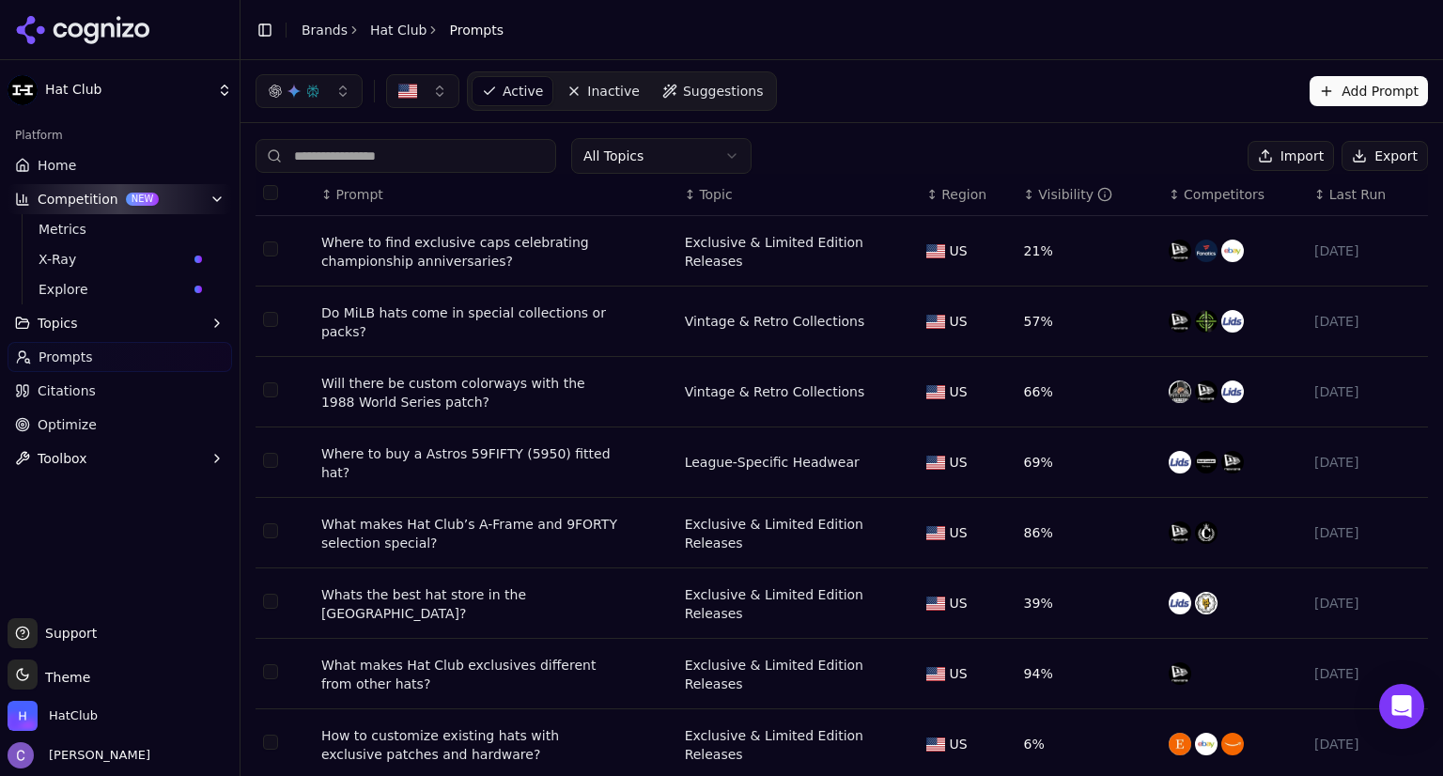
click at [128, 162] on link "Home" at bounding box center [120, 165] width 224 height 30
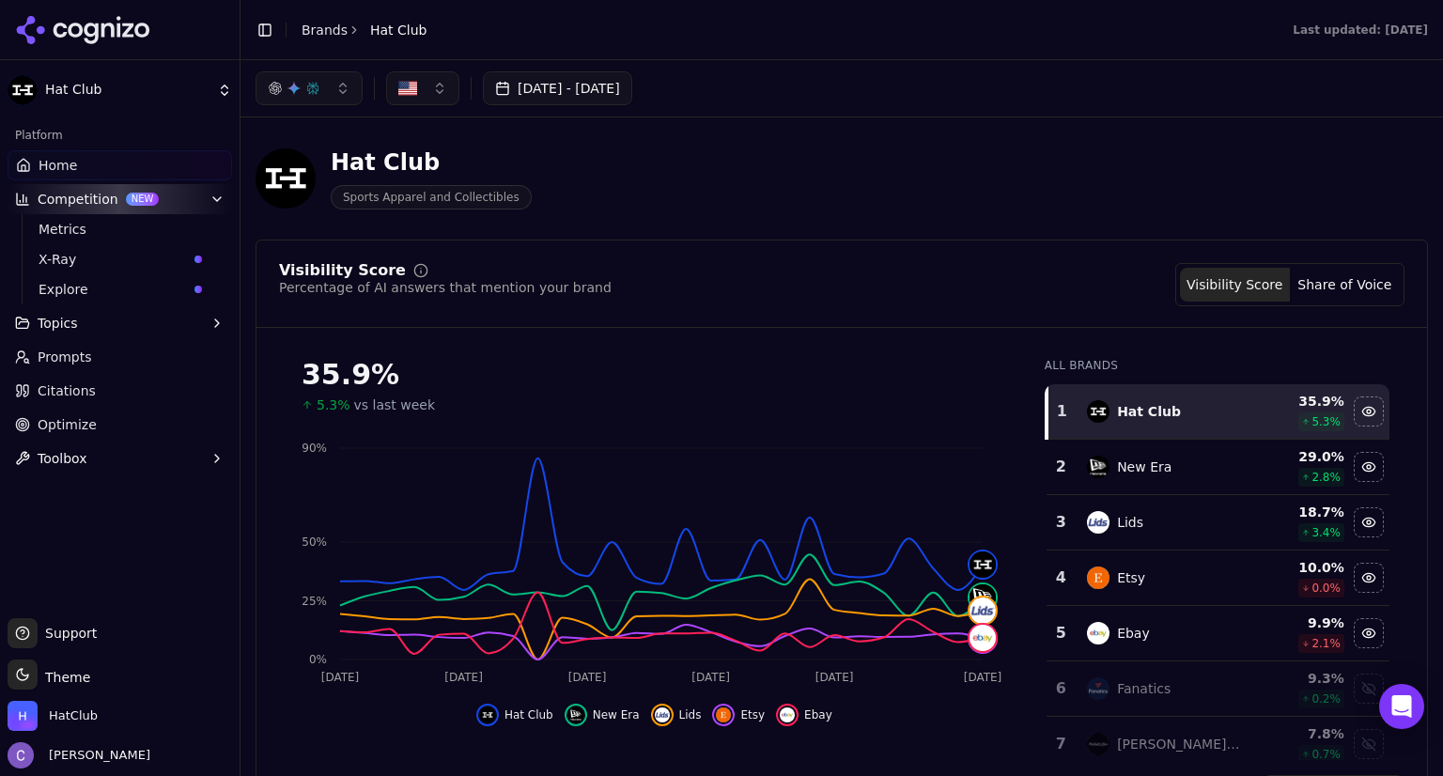
click at [79, 163] on link "Home" at bounding box center [120, 165] width 224 height 30
